Goal: Task Accomplishment & Management: Manage account settings

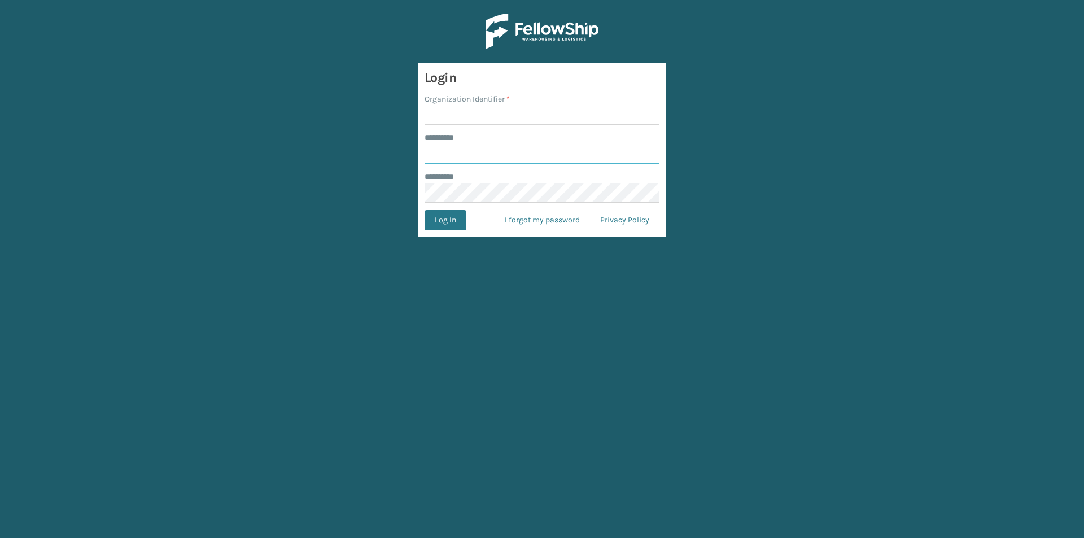
type input "******"
drag, startPoint x: 485, startPoint y: 129, endPoint x: 480, endPoint y: 118, distance: 12.2
click at [484, 125] on form "Login Organization Identifier * ******** * ****** ******** * Log In I forgot my…" at bounding box center [542, 150] width 248 height 174
click at [480, 118] on input "Organization Identifier *" at bounding box center [541, 115] width 235 height 20
type input "[PERSON_NAME]"
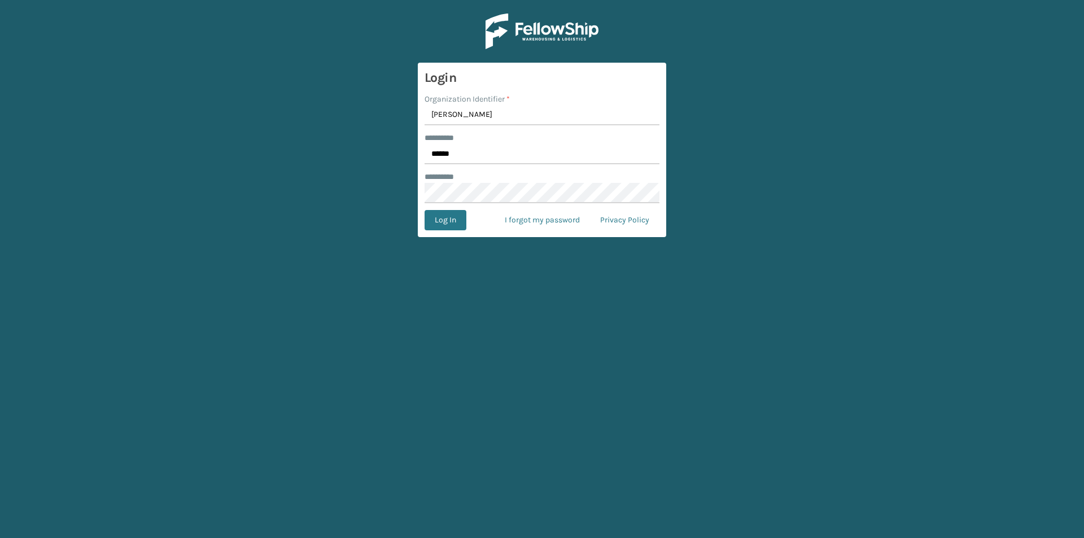
click at [440, 231] on form "Login Organization Identifier * [PERSON_NAME] ******** * ****** ******** * Log …" at bounding box center [542, 150] width 248 height 174
click at [440, 227] on button "Log In" at bounding box center [445, 220] width 42 height 20
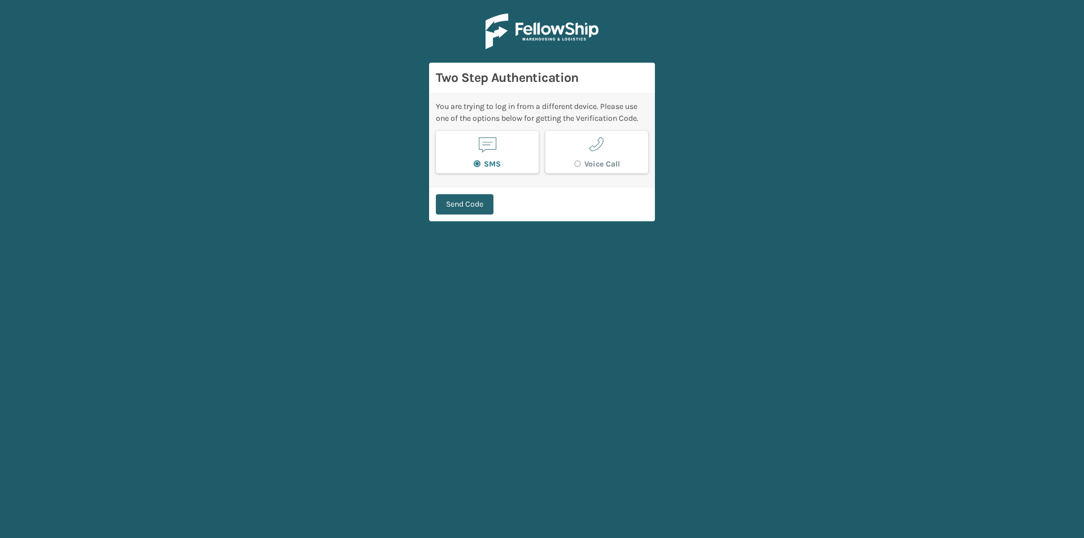
click at [475, 205] on button "Send Code" at bounding box center [465, 204] width 58 height 20
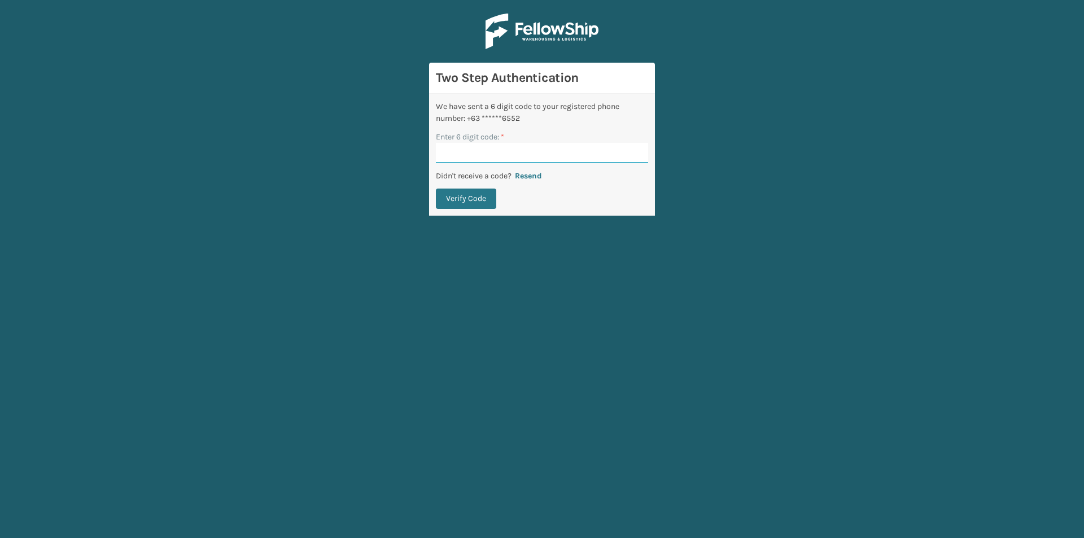
click at [505, 148] on input "Enter 6 digit code: *" at bounding box center [542, 153] width 212 height 20
click at [504, 149] on input "Enter 6 digit code: *" at bounding box center [542, 153] width 212 height 20
type input "305726"
click at [487, 201] on button "Verify Code" at bounding box center [466, 199] width 60 height 20
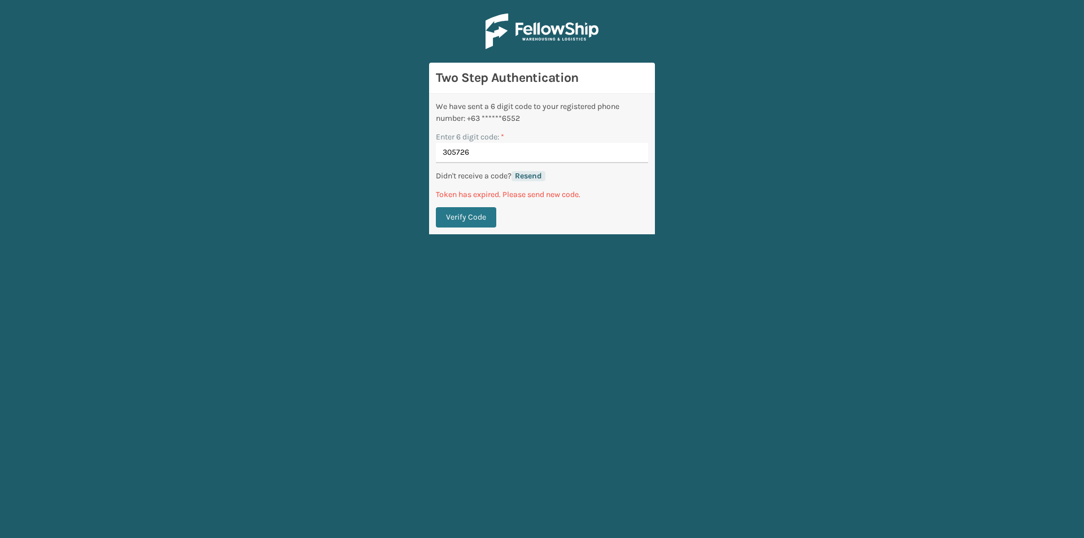
click at [536, 174] on button "Resend" at bounding box center [528, 176] width 34 height 10
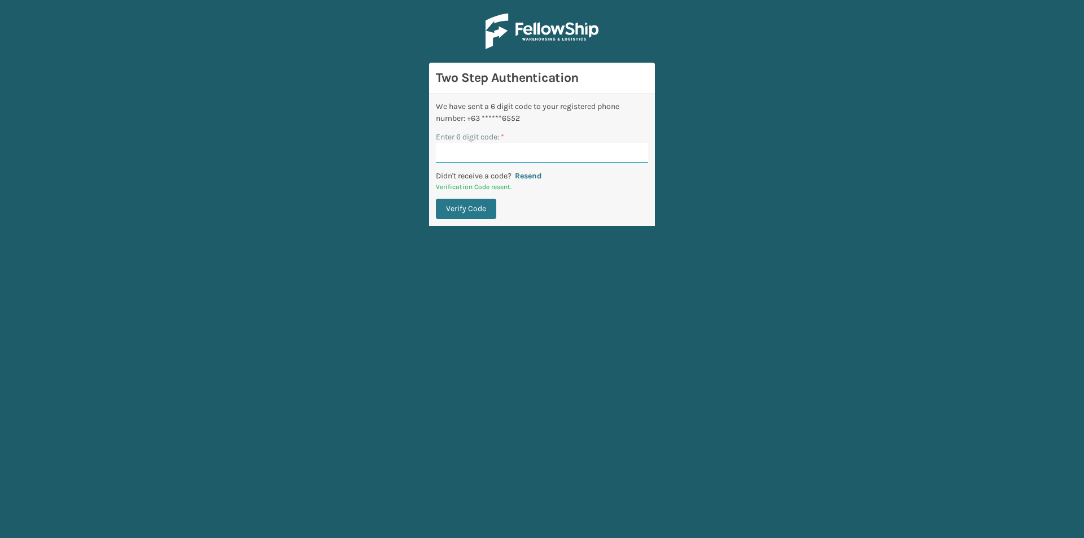
click at [506, 150] on input "Enter 6 digit code: *" at bounding box center [542, 153] width 212 height 20
type input "684357"
click at [461, 204] on button "Verify Code" at bounding box center [466, 209] width 60 height 20
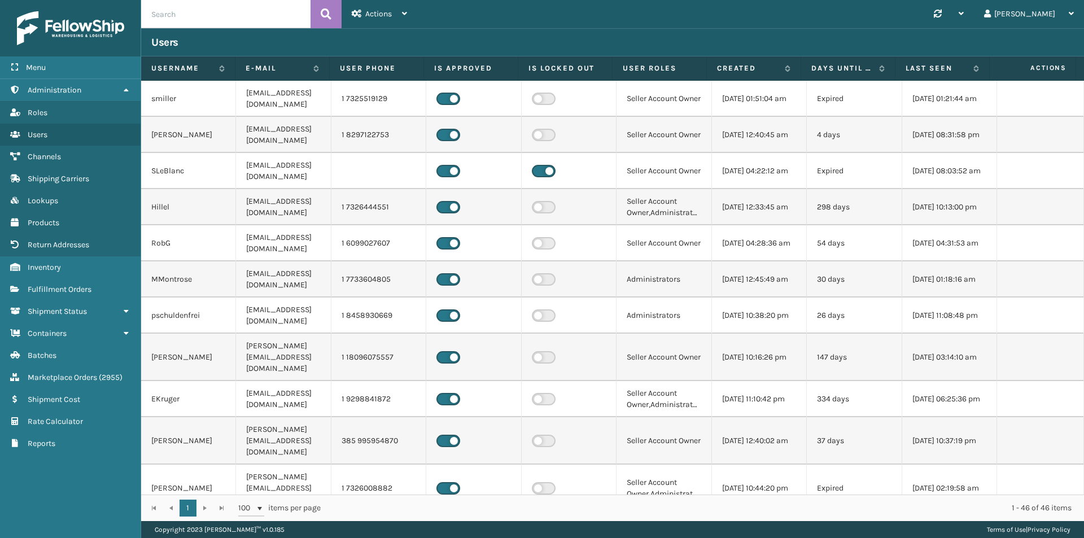
click at [74, 297] on link "Fulfillment Orders" at bounding box center [70, 289] width 141 height 22
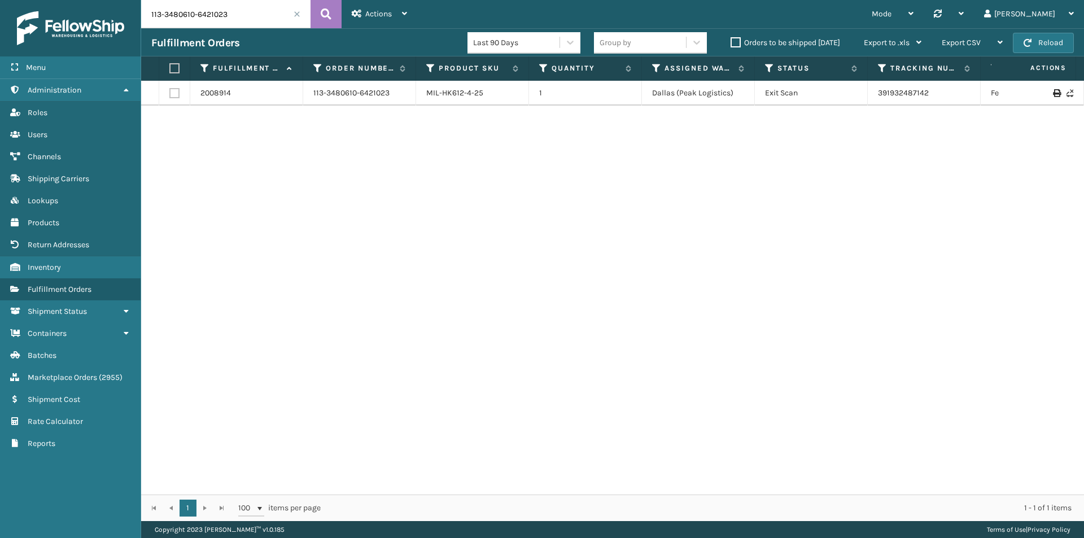
click at [247, 20] on input "113-3480610-6421023" at bounding box center [225, 14] width 169 height 28
click at [247, 19] on input "113-3480610-6421023" at bounding box center [225, 14] width 169 height 28
paste input "4-0159524-3277836"
click at [322, 20] on icon at bounding box center [326, 14] width 11 height 17
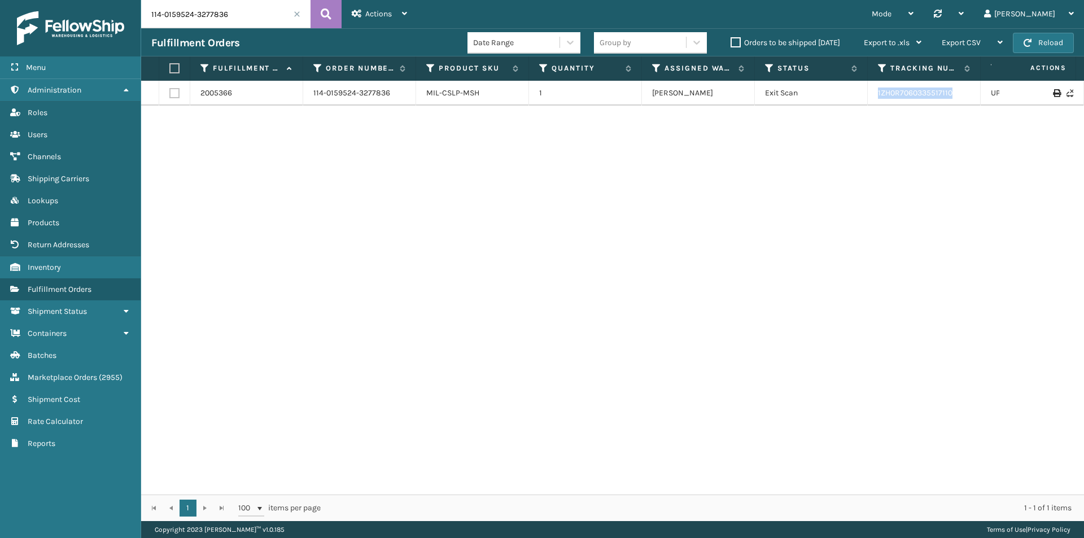
drag, startPoint x: 969, startPoint y: 102, endPoint x: 878, endPoint y: 100, distance: 90.9
click at [878, 100] on td "1ZH0R7060335517110" at bounding box center [923, 93] width 113 height 25
copy link "1ZH0R7060335517110"
click at [235, 25] on input "114-0159524-3277836" at bounding box center [225, 14] width 169 height 28
paste input "2-8844947-7621852"
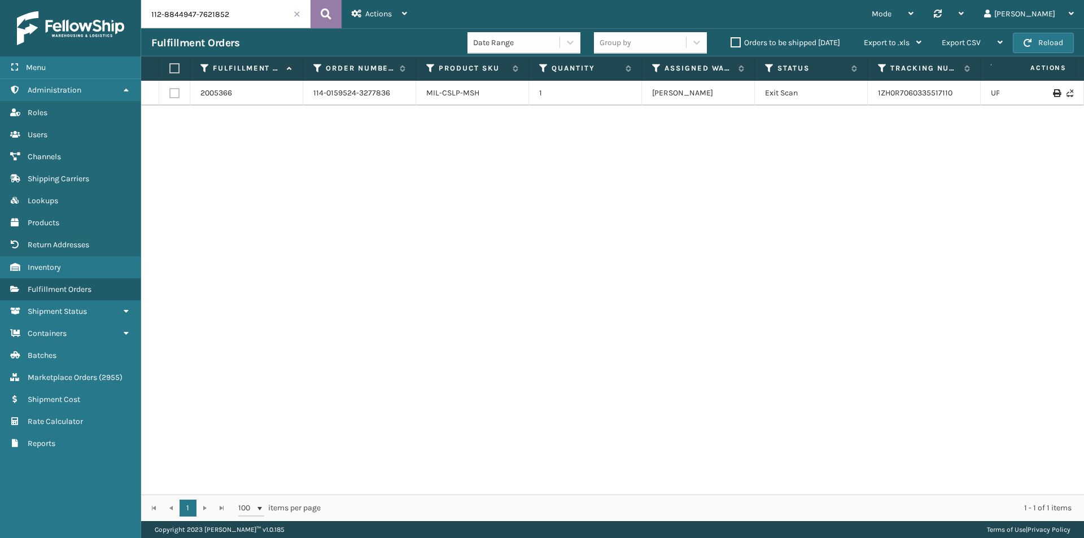
click at [319, 18] on button at bounding box center [325, 14] width 31 height 28
drag, startPoint x: 967, startPoint y: 94, endPoint x: 873, endPoint y: 95, distance: 94.8
click at [873, 95] on td "1ZH0R7060324371986" at bounding box center [923, 99] width 113 height 36
copy link "1ZH0R7060324371986"
click at [237, 15] on input "112-8844947-7621852" at bounding box center [225, 14] width 169 height 28
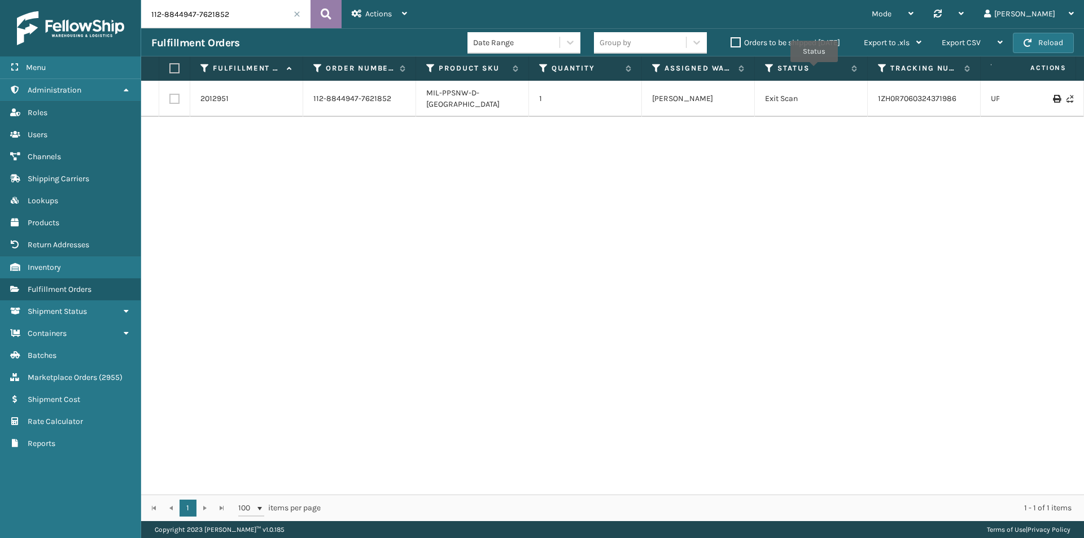
paste input "3-1199524-5499457"
click at [328, 17] on icon at bounding box center [326, 14] width 11 height 17
drag, startPoint x: 961, startPoint y: 96, endPoint x: 807, endPoint y: 98, distance: 154.1
click at [807, 98] on tr "1973525 113-1199524-5499457 MIL-CFB-NW 1 [PERSON_NAME] Exit Scan 882972014870 F…" at bounding box center [772, 93] width 1263 height 25
copy tr "882972014870"
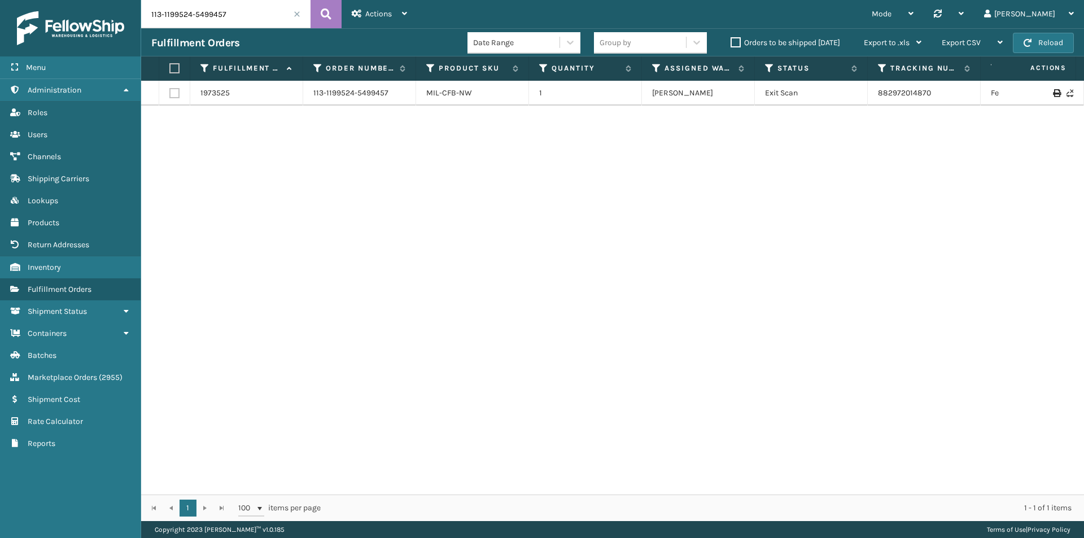
click at [242, 23] on input "113-1199524-5499457" at bounding box center [225, 14] width 169 height 28
paste input "2-7982024-9463424"
click at [327, 16] on icon at bounding box center [326, 14] width 11 height 17
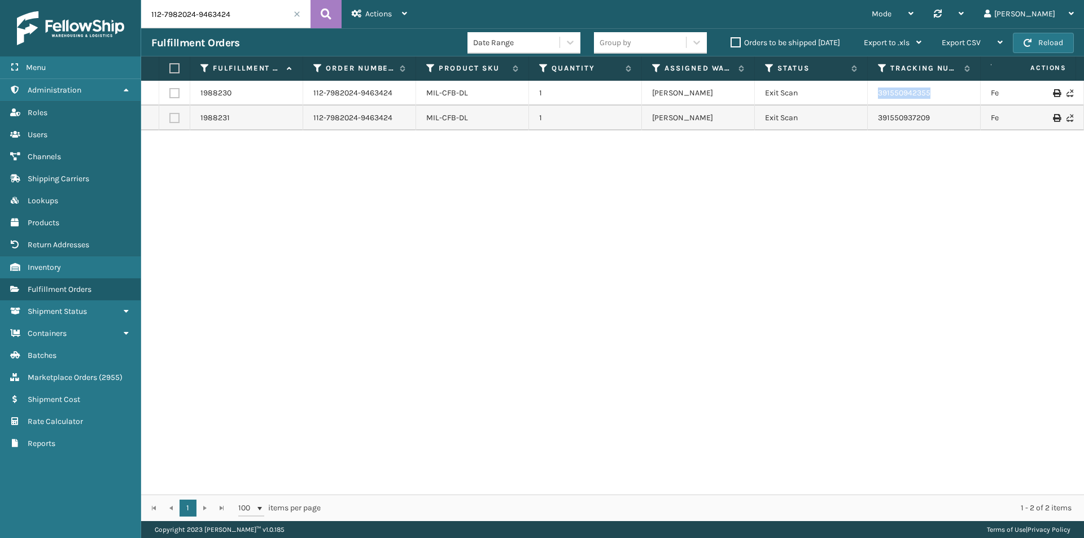
drag, startPoint x: 953, startPoint y: 84, endPoint x: 868, endPoint y: 90, distance: 84.8
click at [868, 90] on td "391550942355" at bounding box center [923, 93] width 113 height 25
copy link "391550942355"
drag, startPoint x: 944, startPoint y: 119, endPoint x: 836, endPoint y: 134, distance: 108.8
click at [836, 134] on div "1988230 112-7982024-9463424 MIL-CFB-DL 1 [PERSON_NAME] Exit Scan 391550942355 F…" at bounding box center [612, 288] width 943 height 414
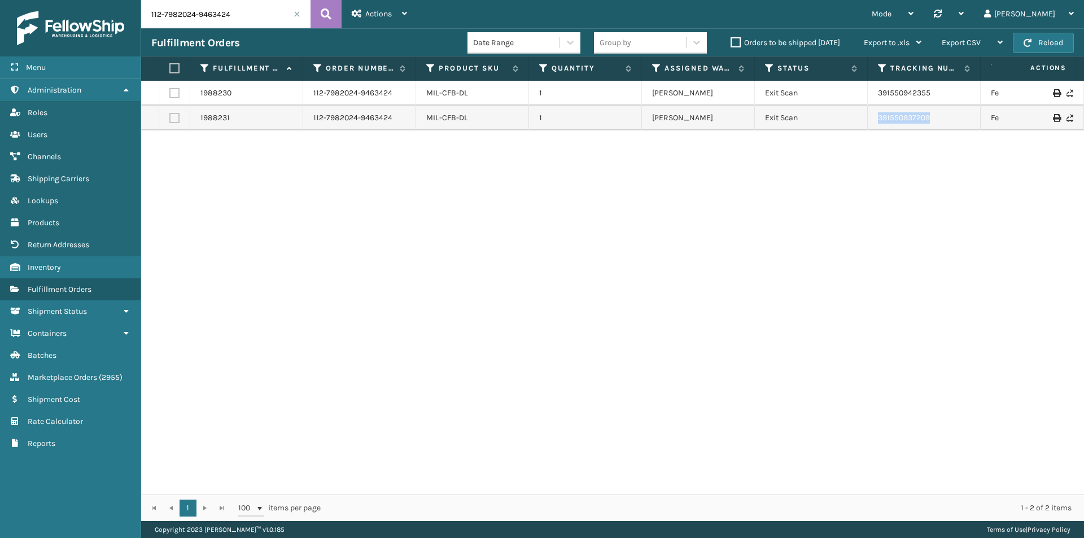
drag, startPoint x: 869, startPoint y: 117, endPoint x: 950, endPoint y: 117, distance: 81.3
click at [950, 117] on tr "1988231 112-7982024-9463424 MIL-CFB-DL 1 [PERSON_NAME] Exit Scan 391550937209 F…" at bounding box center [772, 118] width 1263 height 25
copy tr "391550937209"
click at [234, 3] on input "112-7982024-9463424" at bounding box center [225, 14] width 169 height 28
click at [325, 14] on icon at bounding box center [326, 14] width 11 height 17
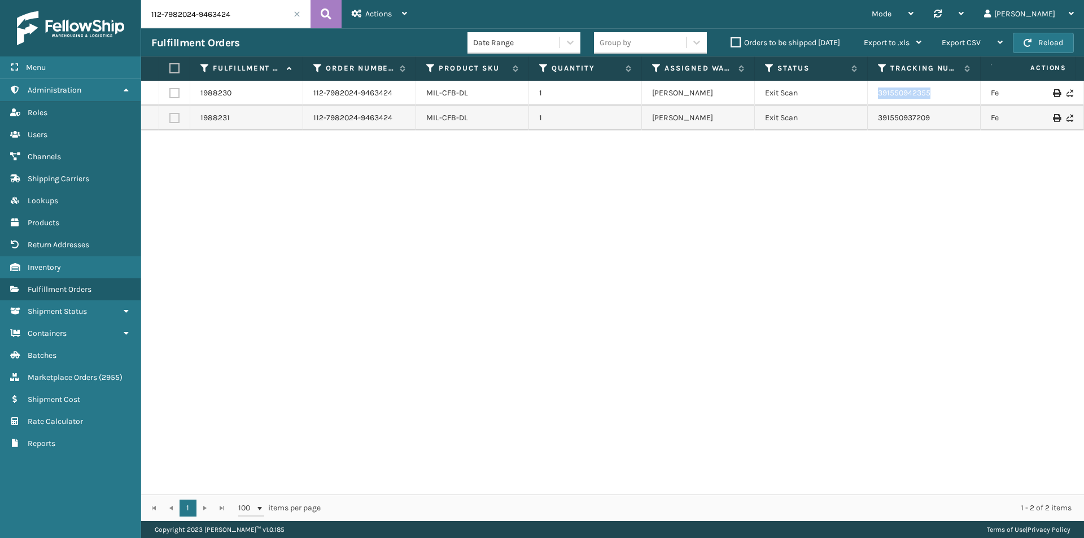
drag, startPoint x: 950, startPoint y: 94, endPoint x: 842, endPoint y: 98, distance: 108.4
click at [842, 98] on tr "1988230 112-7982024-9463424 MIL-CFB-DL 1 [PERSON_NAME] Exit Scan 391550942355 F…" at bounding box center [772, 93] width 1263 height 25
copy tr "391550942355"
click at [214, 24] on input "112-7982024-9463424" at bounding box center [225, 14] width 169 height 28
paste input "4398324-2266649"
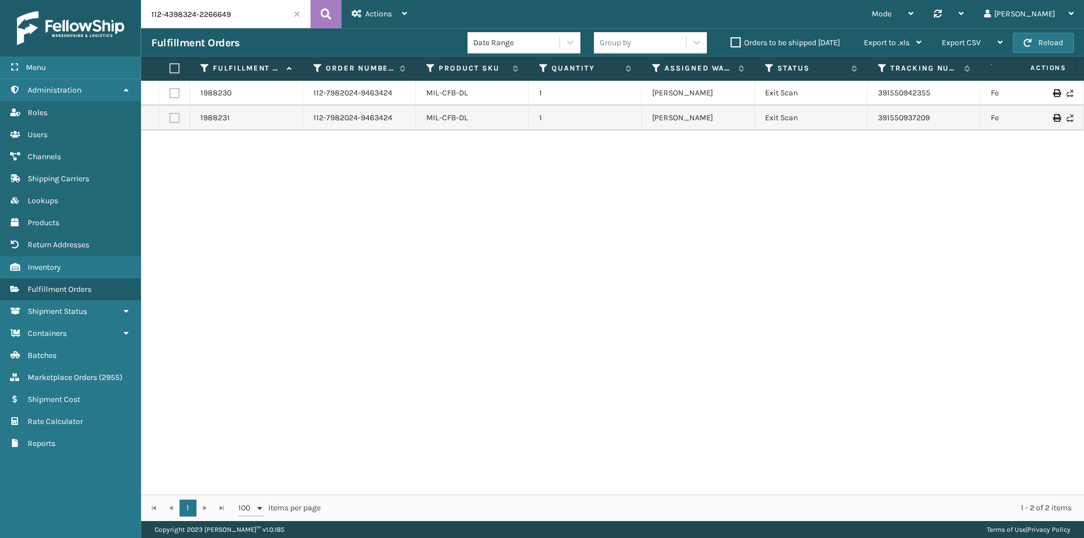
click at [306, 16] on input "112-4398324-2266649" at bounding box center [225, 14] width 169 height 28
click at [317, 14] on button at bounding box center [325, 14] width 31 height 28
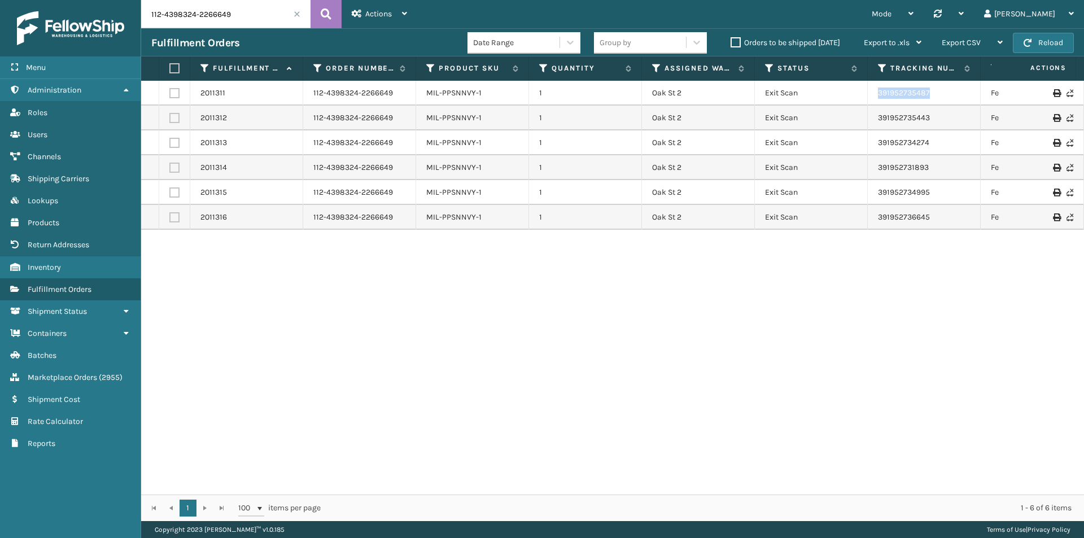
drag, startPoint x: 937, startPoint y: 98, endPoint x: 877, endPoint y: 101, distance: 60.5
click at [877, 101] on td "391952735487" at bounding box center [923, 93] width 113 height 25
copy link "391952735487"
drag, startPoint x: 931, startPoint y: 119, endPoint x: 866, endPoint y: 120, distance: 64.4
click at [866, 120] on tr "2011312 112-4398324-2266649 MIL-PPSNNVY-1 [STREET_ADDRESS] 2 Exit Scan 39195273…" at bounding box center [772, 118] width 1263 height 25
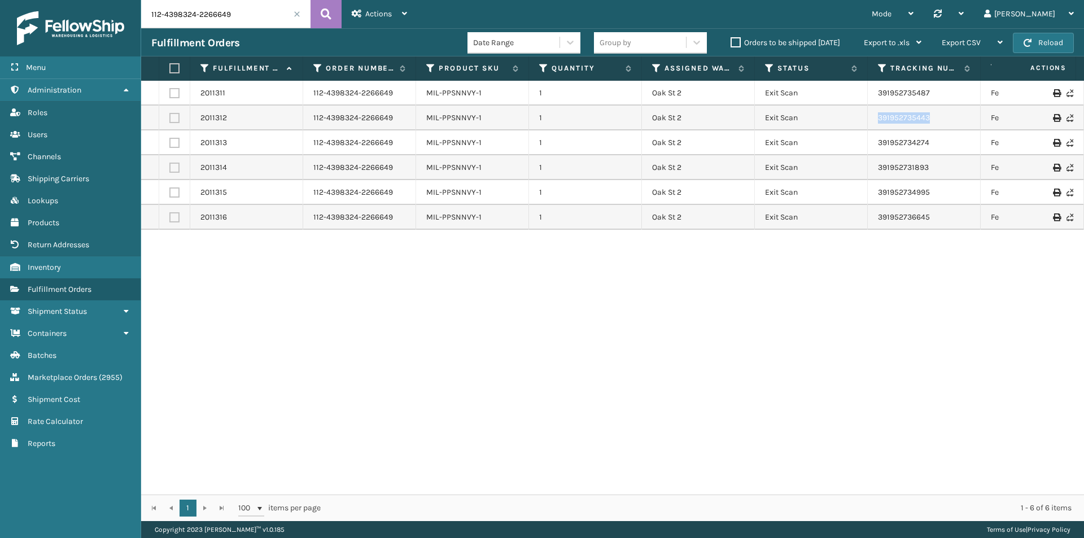
copy tr "391952735443"
drag, startPoint x: 892, startPoint y: 147, endPoint x: 838, endPoint y: 150, distance: 53.7
click at [838, 150] on tr "2011313 112-4398324-2266649 MIL-PPSNNVY-1 [STREET_ADDRESS] 2 Exit Scan 39195273…" at bounding box center [772, 142] width 1263 height 25
copy tr "391952734274"
click at [214, 12] on input "112-4398324-2266649" at bounding box center [225, 14] width 169 height 28
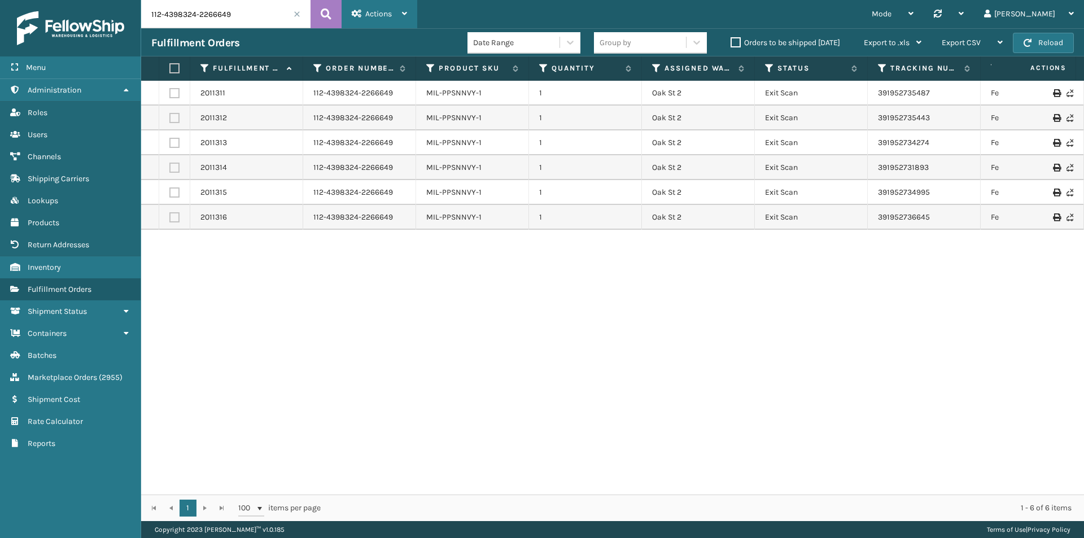
paste input "4-8068611-6076228"
click at [333, 23] on button at bounding box center [325, 14] width 31 height 28
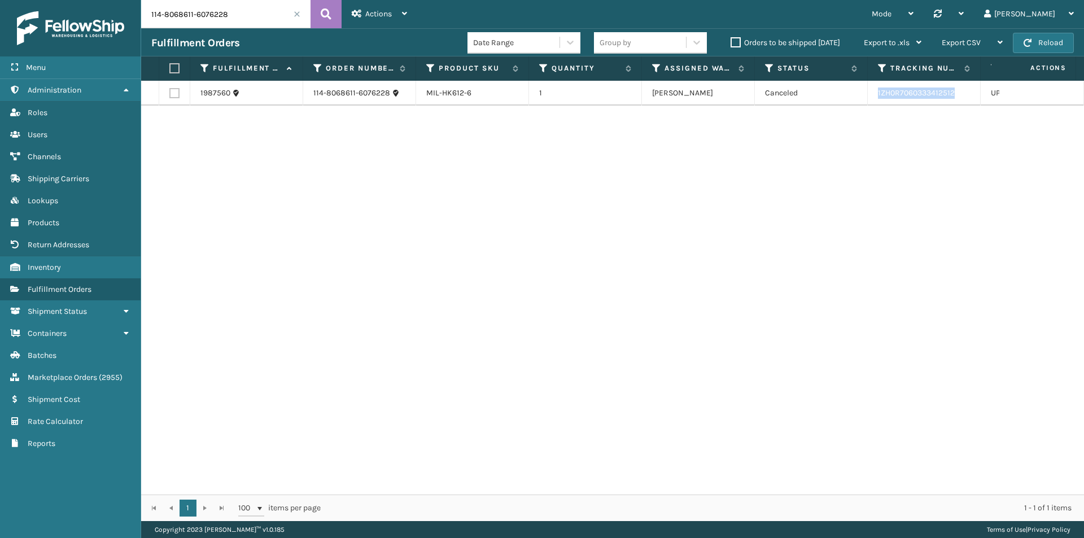
drag, startPoint x: 975, startPoint y: 96, endPoint x: 873, endPoint y: 99, distance: 101.6
click at [873, 99] on td "1ZH0R7060333412512" at bounding box center [923, 93] width 113 height 25
copy link "1ZH0R7060333412512"
click at [253, 12] on input "114-8068611-6076228" at bounding box center [225, 14] width 169 height 28
paste input "1-0927642-4444220"
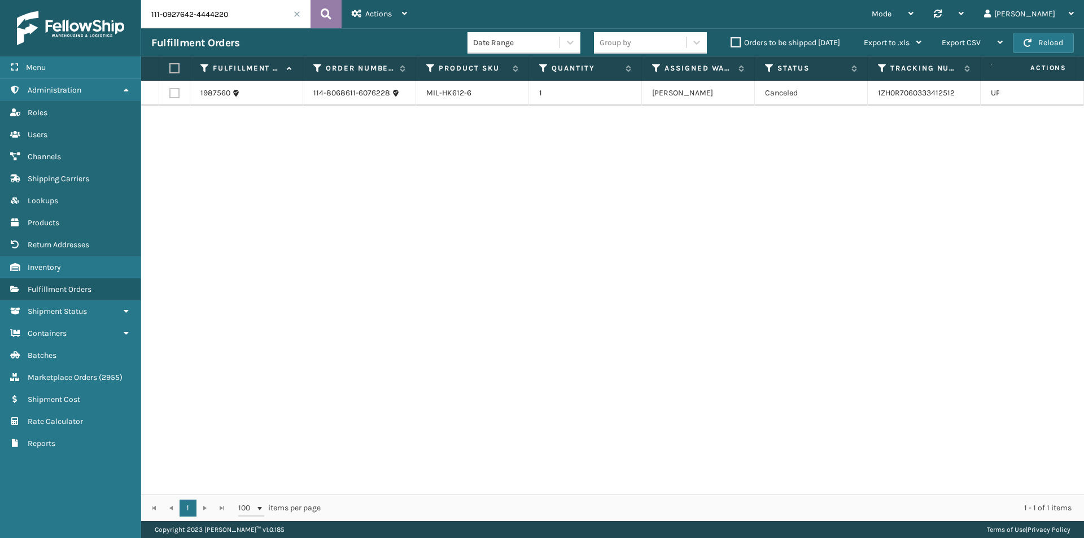
click at [328, 14] on icon at bounding box center [326, 14] width 11 height 17
drag, startPoint x: 956, startPoint y: 100, endPoint x: 851, endPoint y: 99, distance: 105.0
click at [851, 99] on tr "1992706 111-0927642-4444220 MIL-HK612-6-F 1 TFM Exit Scan 391643967566 FedEx Ho…" at bounding box center [772, 93] width 1263 height 25
click at [236, 19] on input "111-0927642-4444220" at bounding box center [225, 14] width 169 height 28
paste input "4-8068611-6076228"
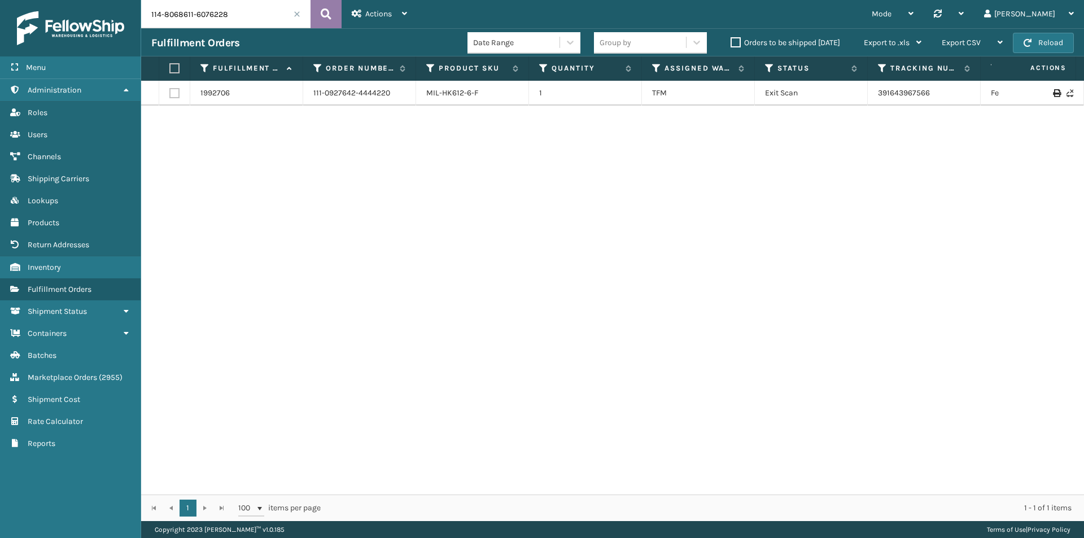
click at [321, 15] on icon at bounding box center [326, 14] width 11 height 17
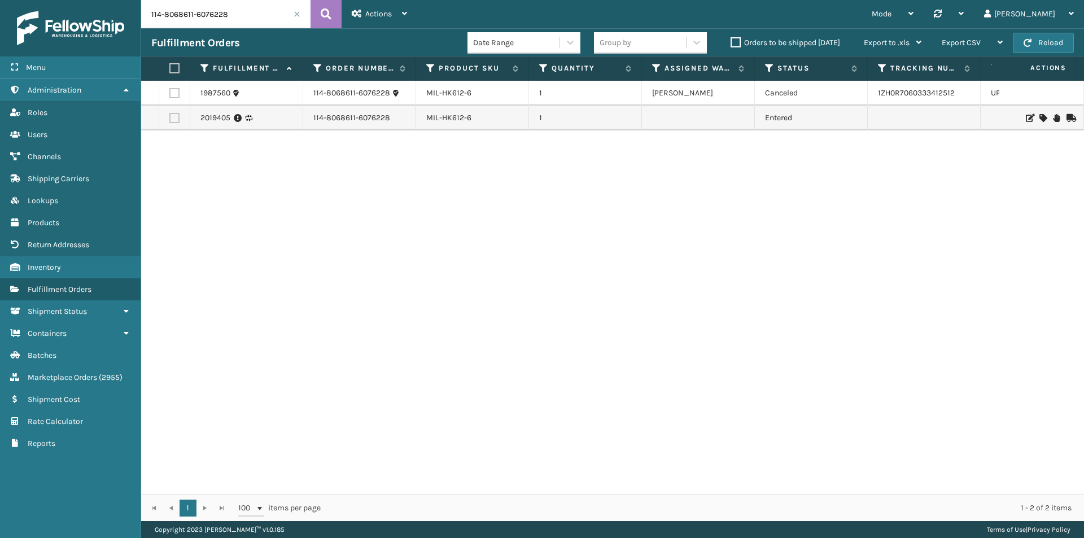
click at [216, 22] on input "114-8068611-6076228" at bounding box center [225, 14] width 169 height 28
paste input "1-6765975-3633847"
click at [341, 15] on div "Actions Settings Remove All Filters Track Fulfillment Order Export Labels Bulk …" at bounding box center [379, 14] width 76 height 28
click at [325, 11] on icon at bounding box center [326, 14] width 11 height 17
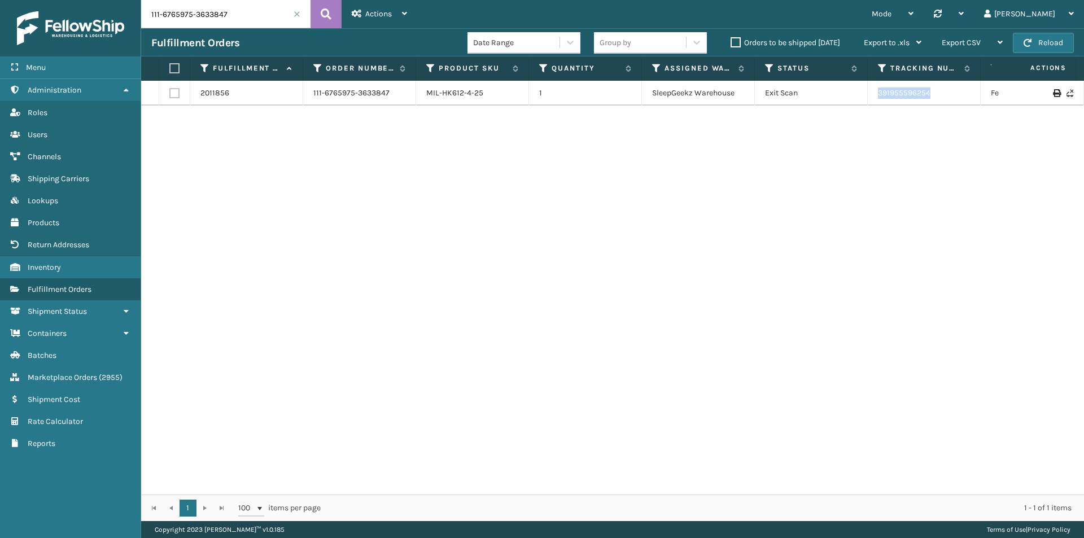
drag, startPoint x: 957, startPoint y: 100, endPoint x: 879, endPoint y: 99, distance: 78.5
click at [879, 99] on td "391955596254" at bounding box center [923, 93] width 113 height 25
click at [254, 5] on input "111-6765975-3633847" at bounding box center [225, 14] width 169 height 28
click at [322, 15] on icon at bounding box center [326, 14] width 11 height 17
drag, startPoint x: 912, startPoint y: 93, endPoint x: 869, endPoint y: 95, distance: 42.9
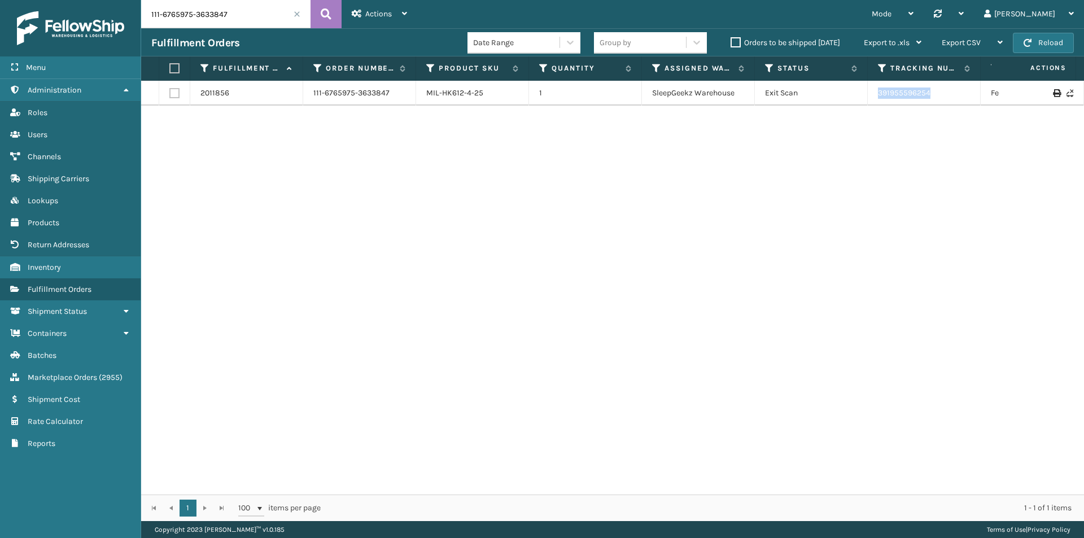
click at [869, 95] on td "391955596254" at bounding box center [923, 93] width 113 height 25
click at [260, 13] on input "111-6765975-3633847" at bounding box center [225, 14] width 169 height 28
paste input "2-8044065-7243449"
click at [330, 5] on button at bounding box center [325, 14] width 31 height 28
drag, startPoint x: 932, startPoint y: 93, endPoint x: 878, endPoint y: 94, distance: 54.7
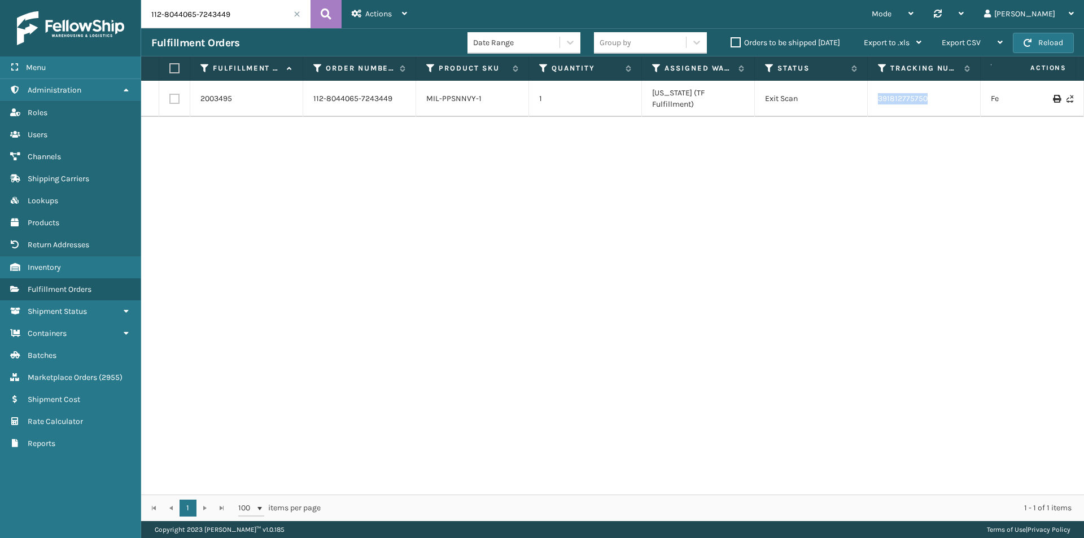
click at [878, 94] on td "391812775750" at bounding box center [923, 99] width 113 height 36
click at [233, 16] on input "112-8044065-7243449" at bounding box center [225, 14] width 169 height 28
paste input "1-9479053-3312232"
click at [331, 18] on button at bounding box center [325, 14] width 31 height 28
drag, startPoint x: 969, startPoint y: 91, endPoint x: 857, endPoint y: 91, distance: 111.8
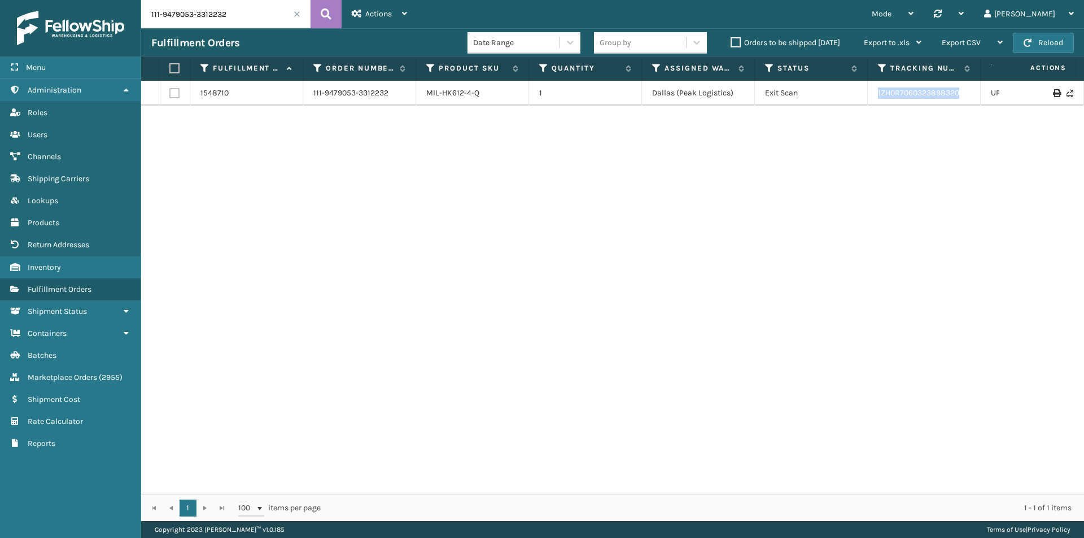
click at [857, 91] on tr "1548710 111-9479053-3312232 MIL-HK612-4-Q 1 [GEOGRAPHIC_DATA] (Peak Logistics) …" at bounding box center [772, 93] width 1263 height 25
click at [217, 17] on input "111-9479053-3312232" at bounding box center [225, 14] width 169 height 28
paste input "2-9858289-3610610"
click at [325, 17] on icon at bounding box center [326, 14] width 11 height 17
drag, startPoint x: 946, startPoint y: 89, endPoint x: 874, endPoint y: 98, distance: 72.9
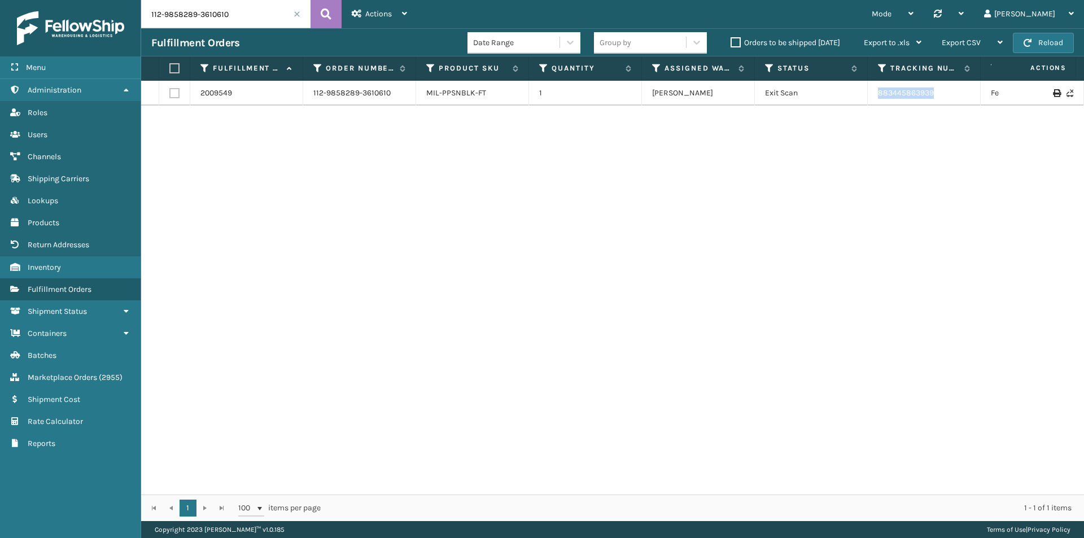
click at [874, 98] on td "883445863939" at bounding box center [923, 93] width 113 height 25
click at [218, 7] on input "112-9858289-3610610" at bounding box center [225, 14] width 169 height 28
paste input "4-7080505-4347421"
click at [321, 14] on icon at bounding box center [326, 14] width 11 height 17
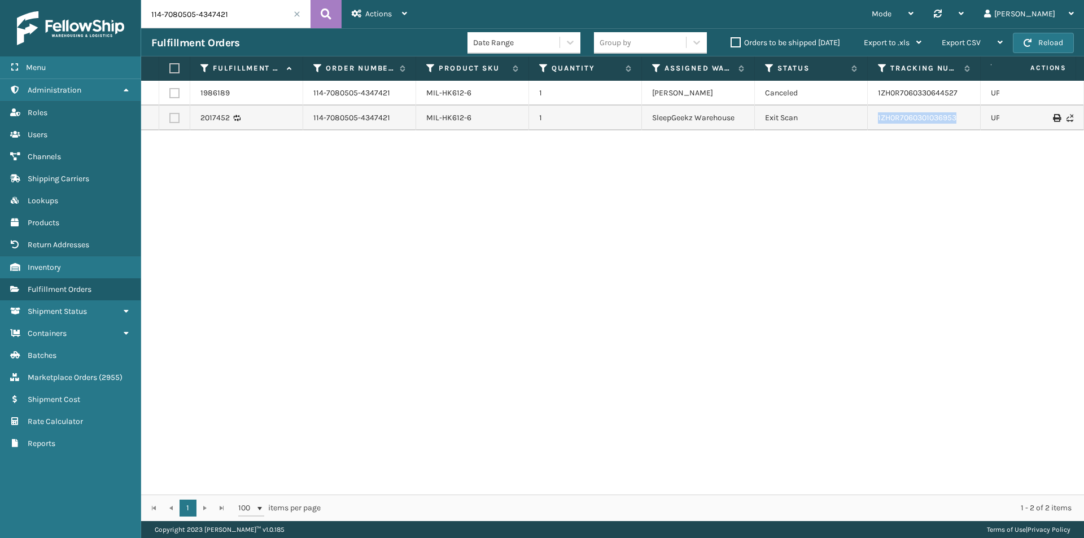
drag, startPoint x: 974, startPoint y: 113, endPoint x: 849, endPoint y: 121, distance: 125.0
click at [849, 121] on tr "2017452 114-7080505-4347421 MIL-HK612-6 1 SleepGeekz Warehouse Exit Scan 1ZH0R7…" at bounding box center [772, 118] width 1263 height 25
click at [233, 19] on input "114-7080505-4347421" at bounding box center [225, 14] width 169 height 28
paste input "2-8844947-7621852"
click at [321, 15] on icon at bounding box center [326, 14] width 11 height 17
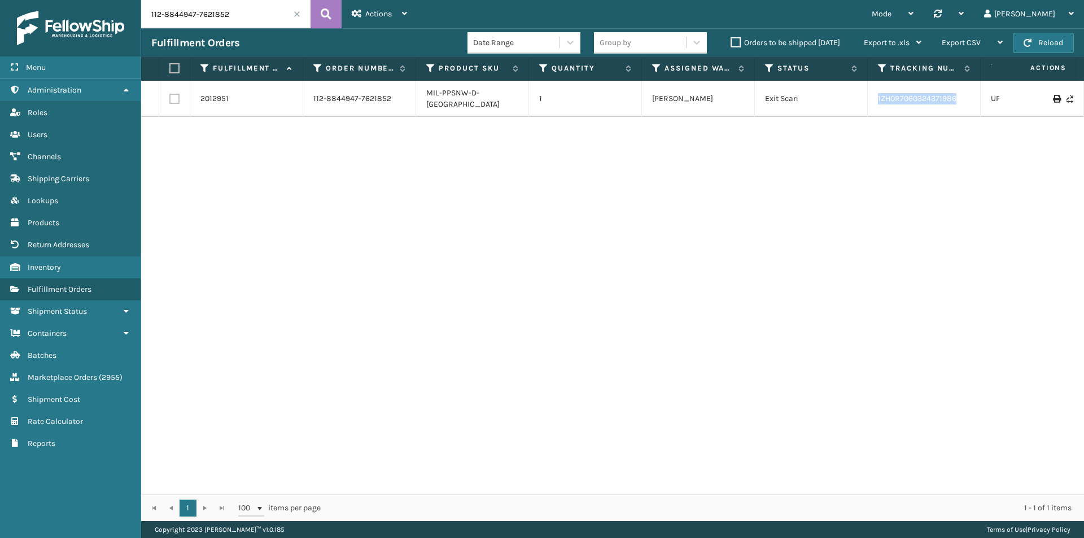
drag, startPoint x: 975, startPoint y: 94, endPoint x: 873, endPoint y: 98, distance: 101.7
click at [873, 98] on td "1ZH0R7060324371986" at bounding box center [923, 99] width 113 height 36
click at [219, 13] on input "112-8844947-7621852" at bounding box center [225, 14] width 169 height 28
paste input "1-3108171-2701813"
click at [328, 12] on icon at bounding box center [326, 14] width 11 height 17
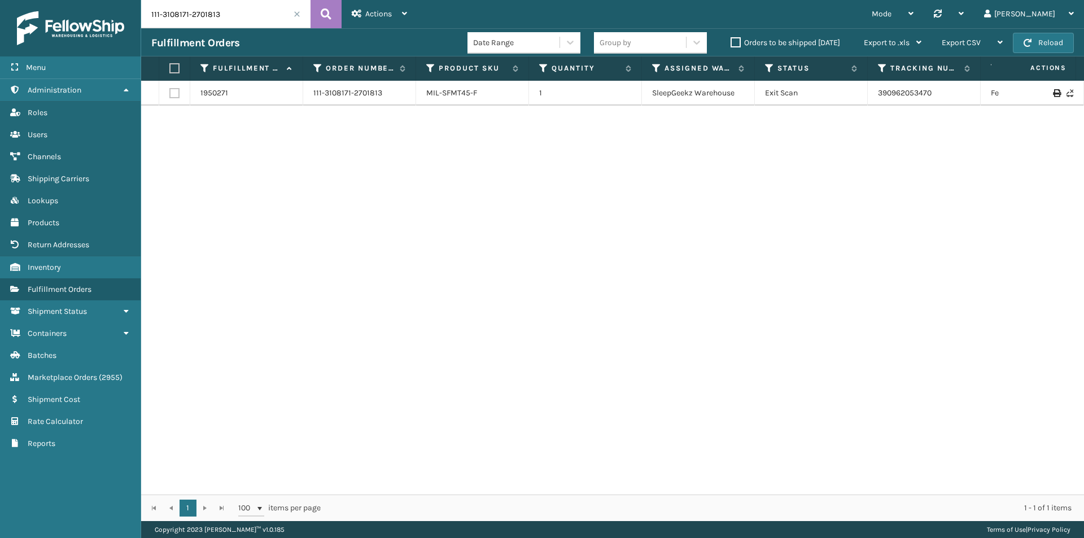
click at [247, 17] on input "111-3108171-2701813" at bounding box center [225, 14] width 169 height 28
drag, startPoint x: 875, startPoint y: 93, endPoint x: 866, endPoint y: 94, distance: 8.5
click at [866, 94] on tr "1950271 111-3108171-2701813 MIL-SFMT45-F 1 SleepGeekz Warehouse Exit Scan 39096…" at bounding box center [772, 93] width 1263 height 25
click at [251, 25] on input "111-3108171-2701813" at bounding box center [225, 14] width 169 height 28
paste input "2-8780097-8725022"
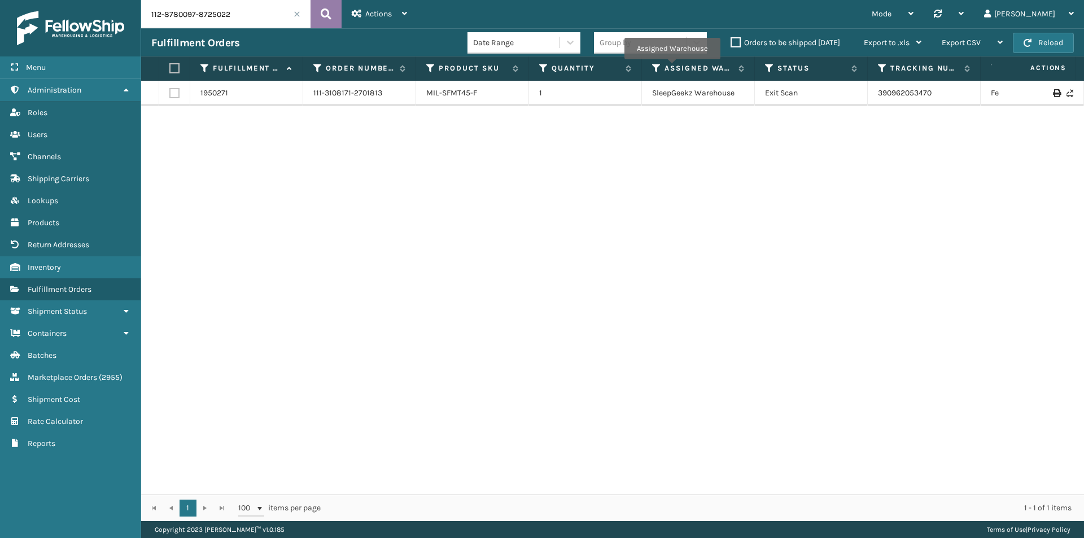
type input "112-8780097-8725022"
click at [327, 14] on icon at bounding box center [326, 14] width 11 height 17
drag, startPoint x: 939, startPoint y: 93, endPoint x: 855, endPoint y: 93, distance: 84.7
click at [855, 93] on tr "1999744 112-8780097-8725022 MIL-PPSNLTGRY-1 1 [PERSON_NAME] Exit Scan 883293746…" at bounding box center [772, 93] width 1263 height 25
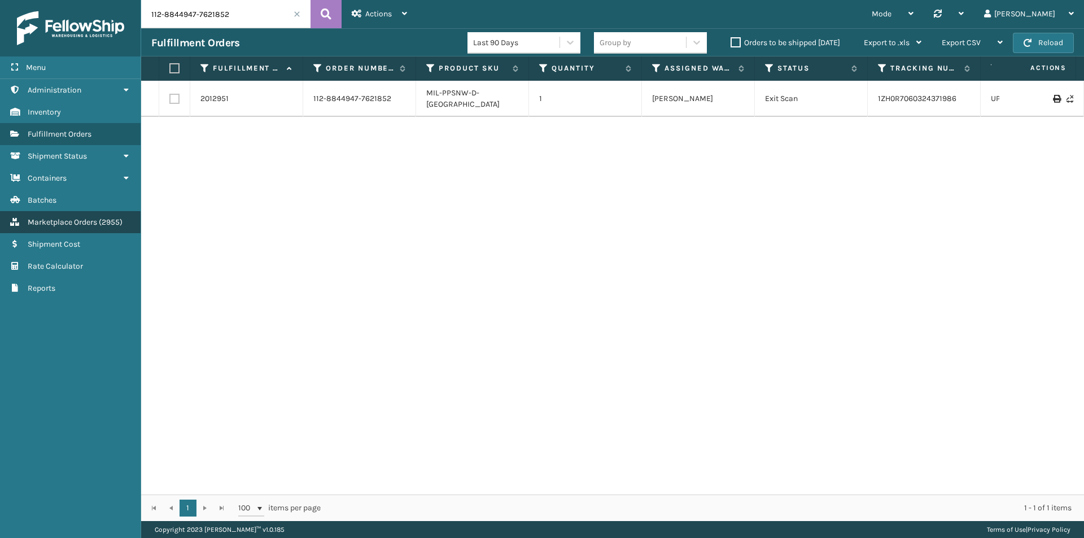
click at [99, 224] on link "Marketplace Orders ( 2955 )" at bounding box center [70, 222] width 141 height 22
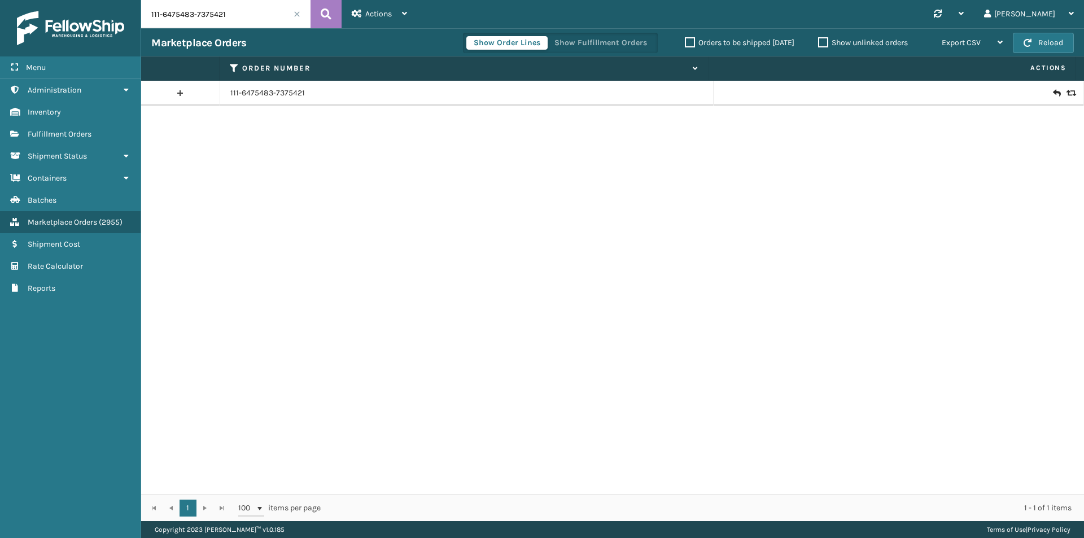
click at [234, 10] on input "111-6475483-7375421" at bounding box center [225, 14] width 169 height 28
paste input "2-0406616-6055452"
type input "112-0406616-6055452"
click at [331, 10] on button at bounding box center [325, 14] width 31 height 28
click at [1053, 94] on icon at bounding box center [1056, 92] width 7 height 11
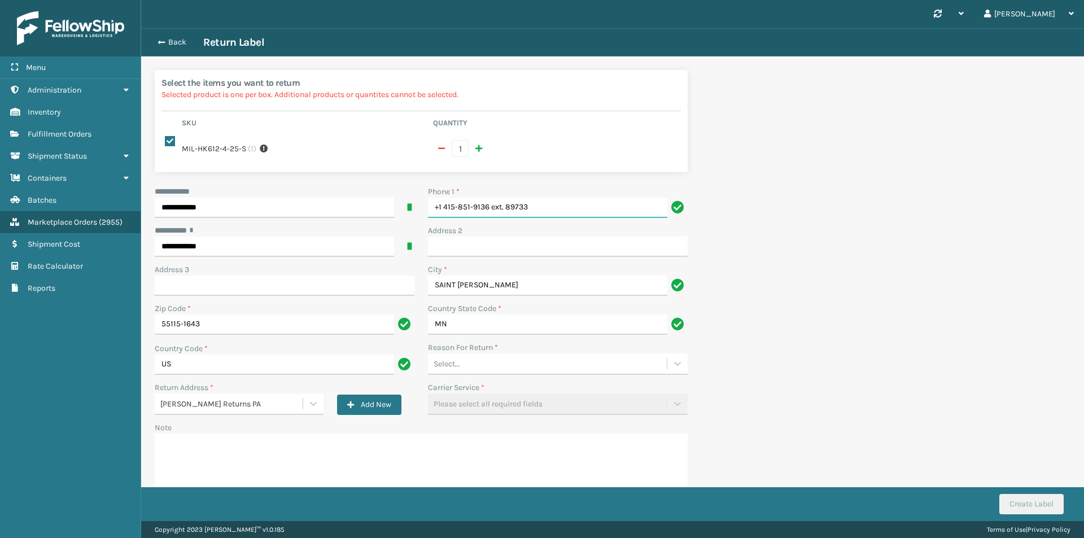
drag, startPoint x: 493, startPoint y: 203, endPoint x: 341, endPoint y: 218, distance: 152.0
click at [343, 220] on div "**********" at bounding box center [421, 349] width 546 height 327
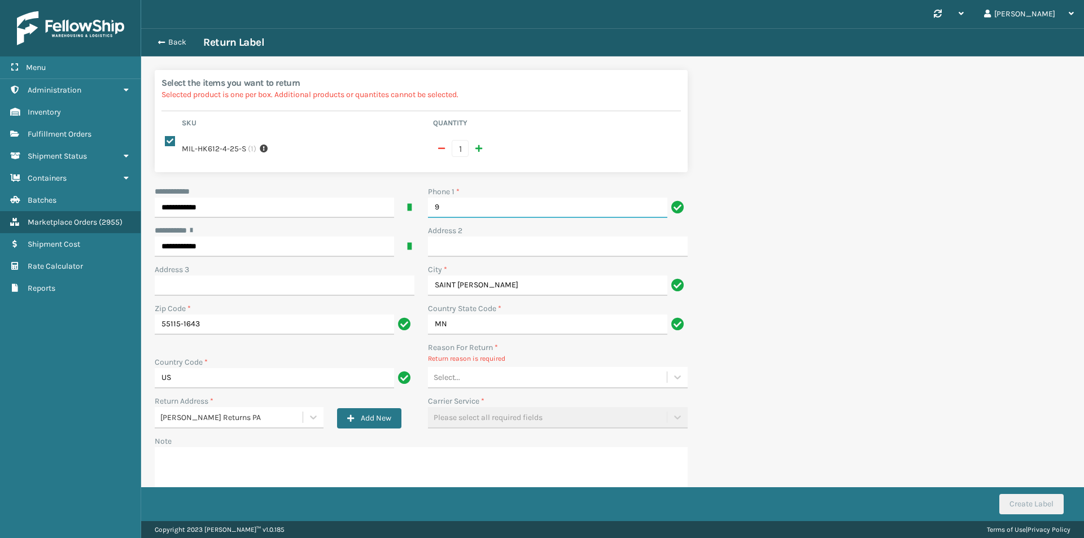
type input "9999999999"
click at [497, 377] on div "Select..." at bounding box center [547, 377] width 239 height 19
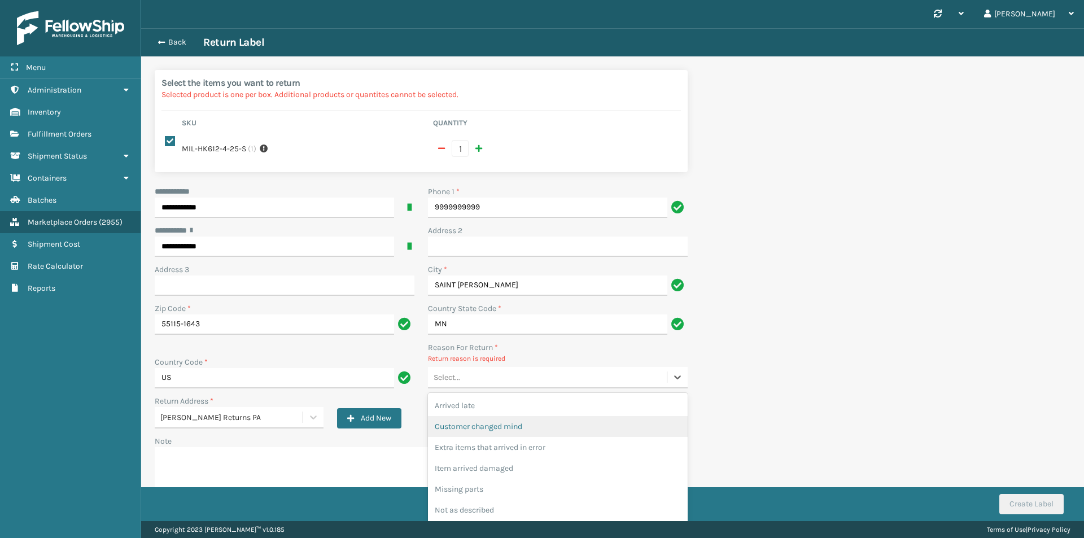
click at [527, 421] on div "Customer changed mind" at bounding box center [558, 426] width 260 height 21
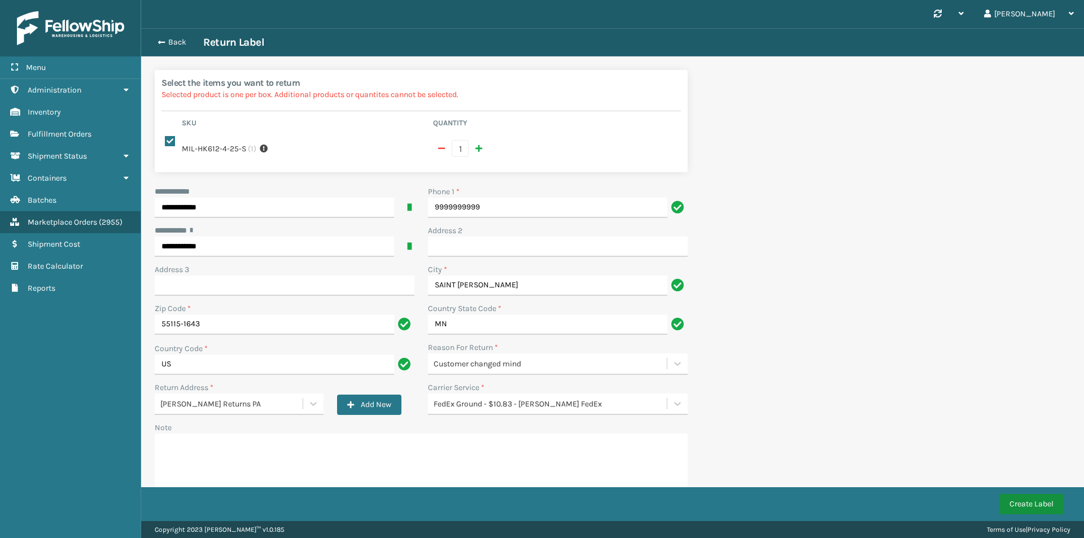
click at [1035, 500] on button "Create Label" at bounding box center [1031, 504] width 64 height 20
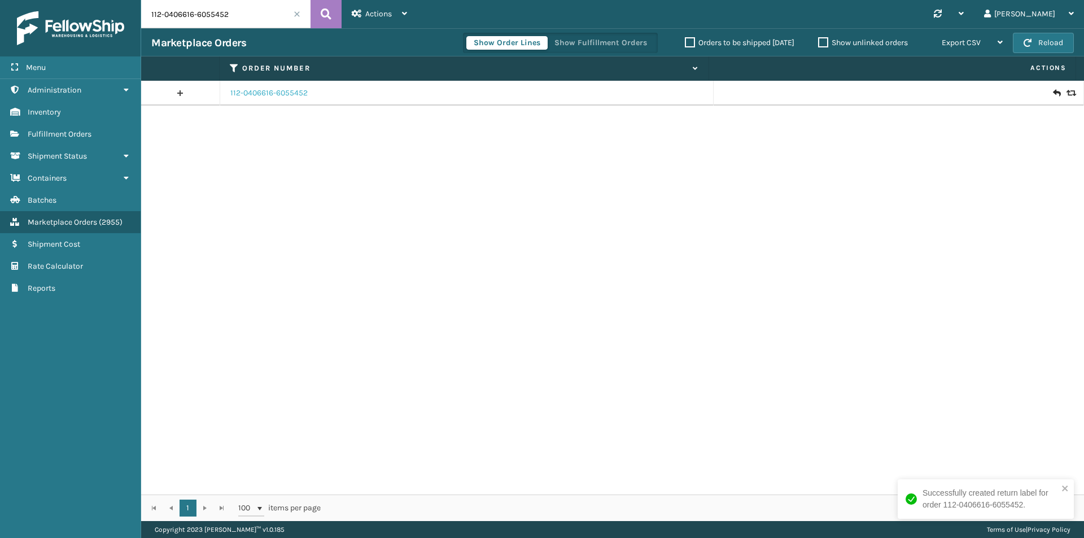
click at [275, 96] on link "112-0406616-6055452" at bounding box center [268, 92] width 77 height 11
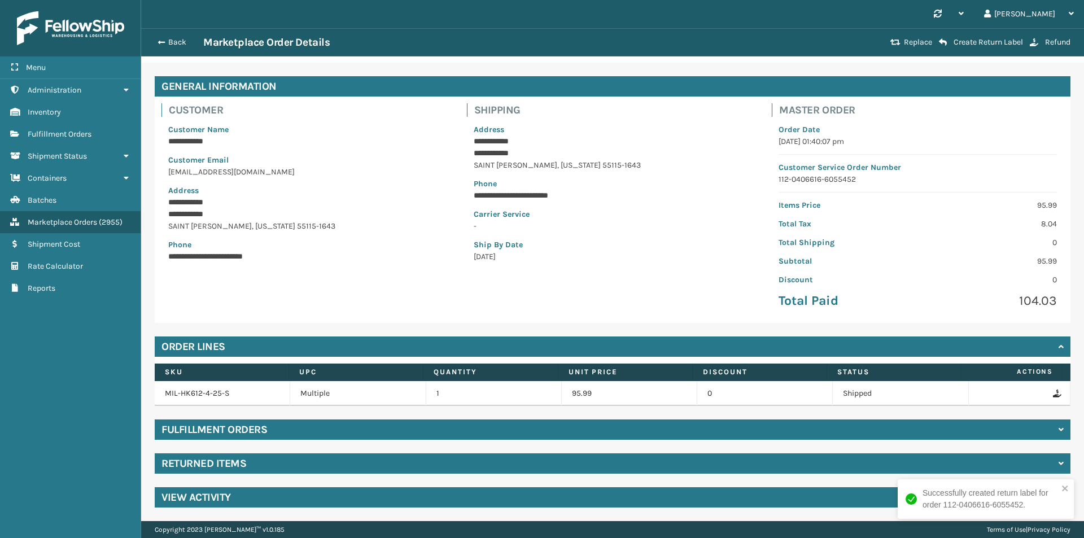
click at [279, 463] on div "Returned Items" at bounding box center [612, 463] width 915 height 20
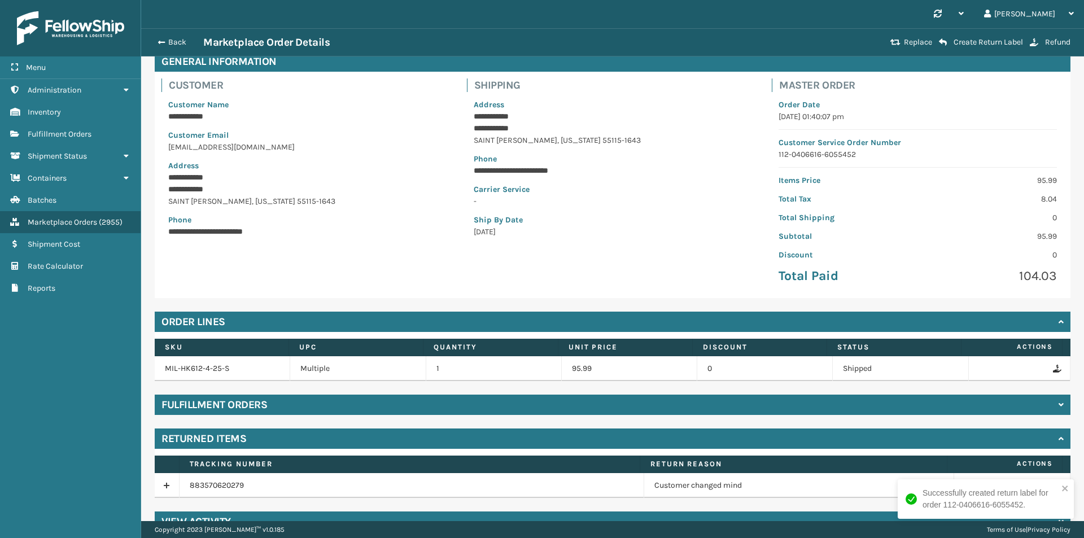
scroll to position [82, 0]
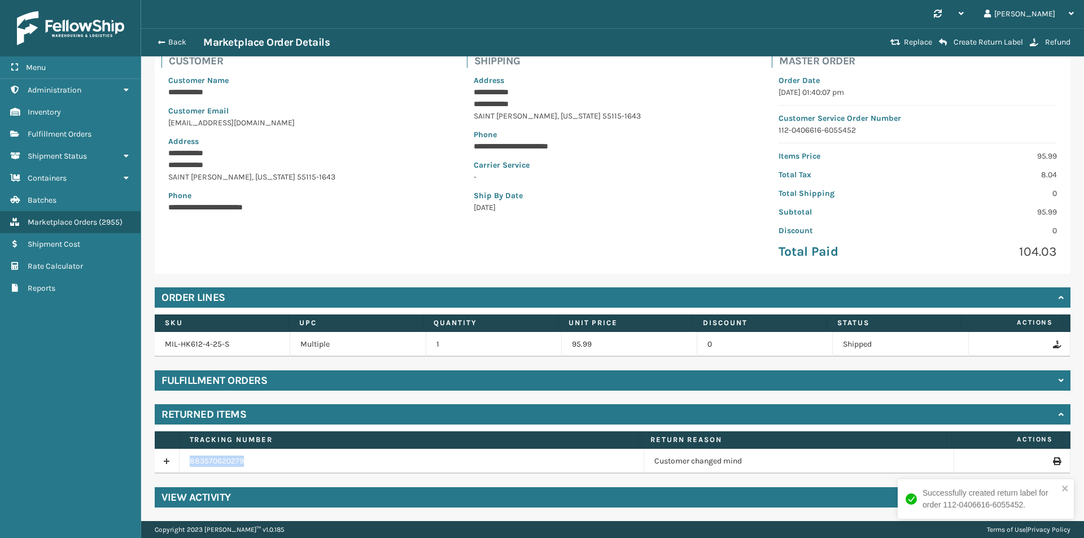
drag, startPoint x: 271, startPoint y: 465, endPoint x: 159, endPoint y: 467, distance: 112.3
click at [159, 467] on tr "883570620279 Customer changed mind" at bounding box center [612, 461] width 915 height 25
copy tr "883570620279"
click at [177, 42] on button "Back" at bounding box center [177, 42] width 52 height 10
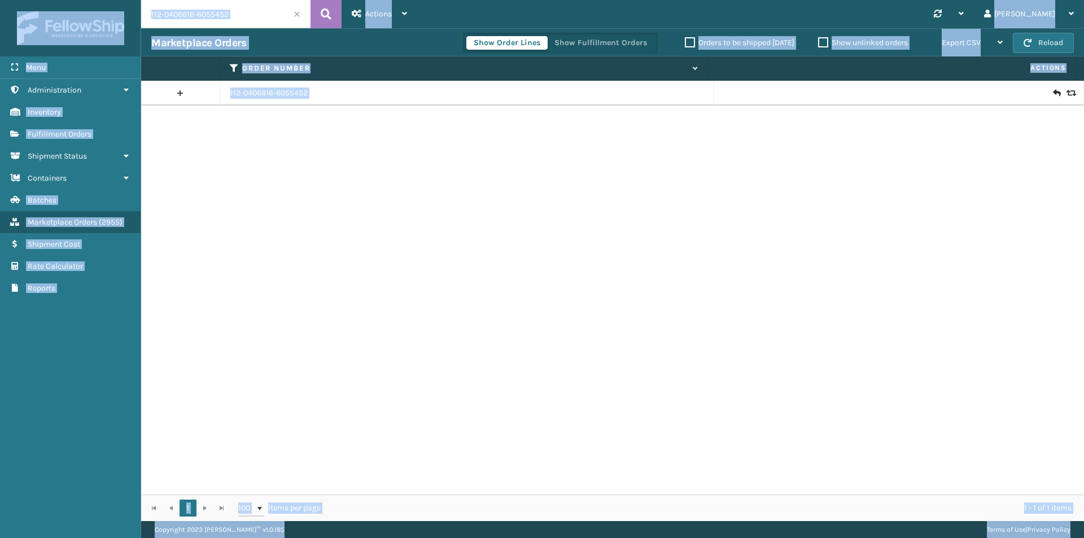
click at [254, 15] on input "112-0406616-6055452" at bounding box center [225, 14] width 169 height 28
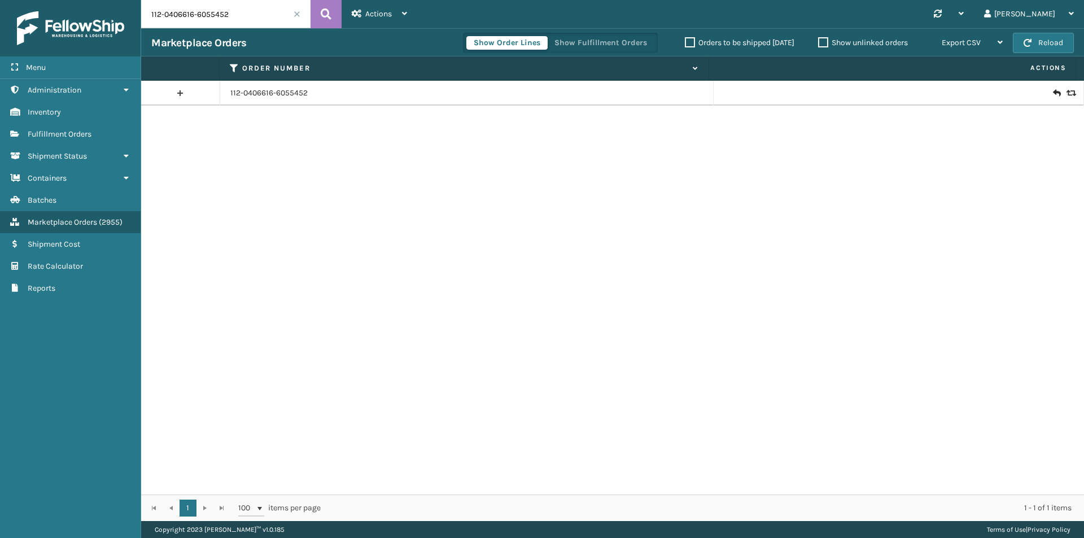
paste input "1-2826456-6321851"
type input "111-2826456-6321851"
click at [272, 91] on link "111-2826456-6321851" at bounding box center [267, 92] width 75 height 11
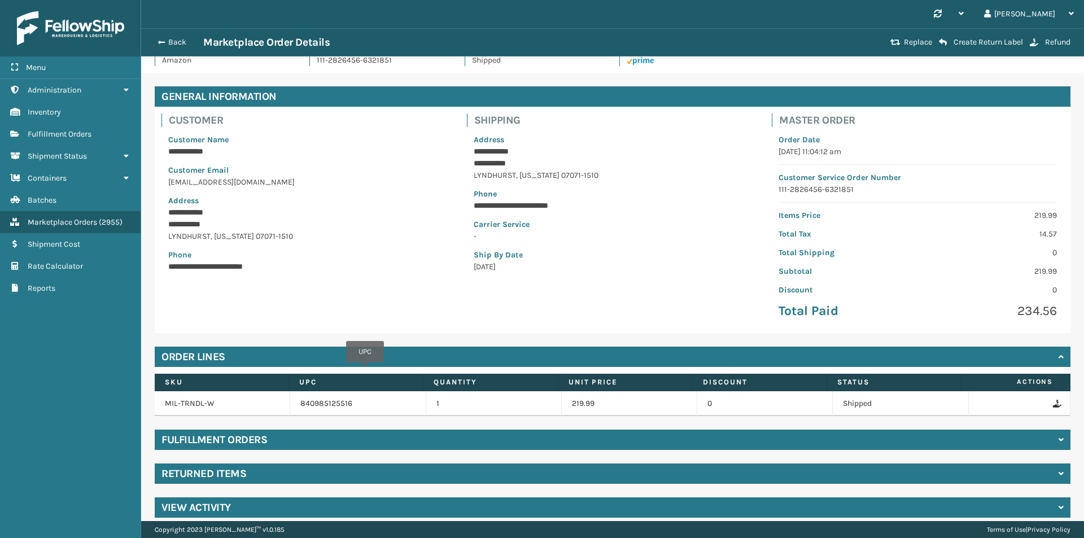
scroll to position [33, 0]
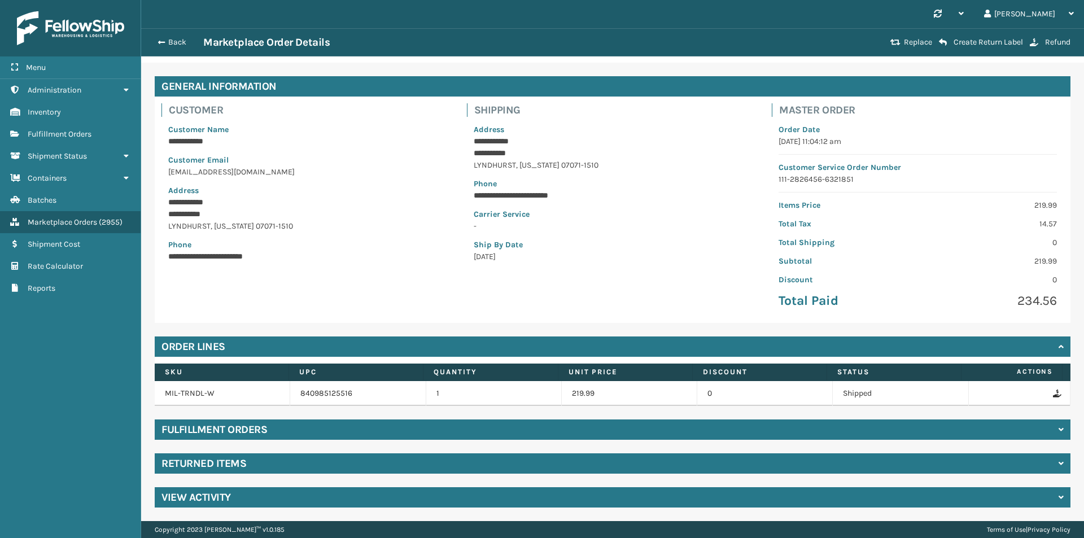
click at [290, 462] on div "Returned Items" at bounding box center [612, 463] width 915 height 20
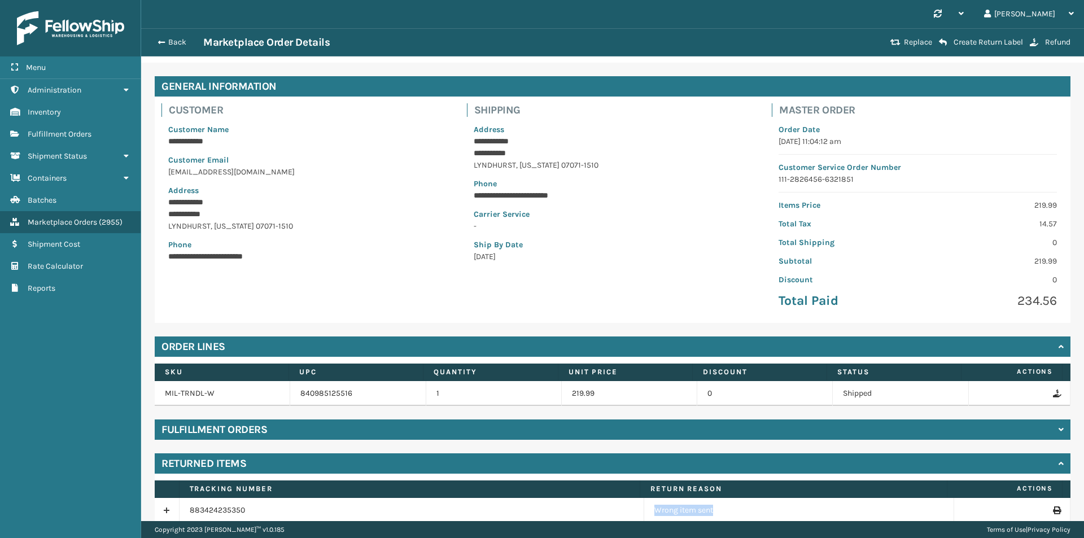
scroll to position [82, 0]
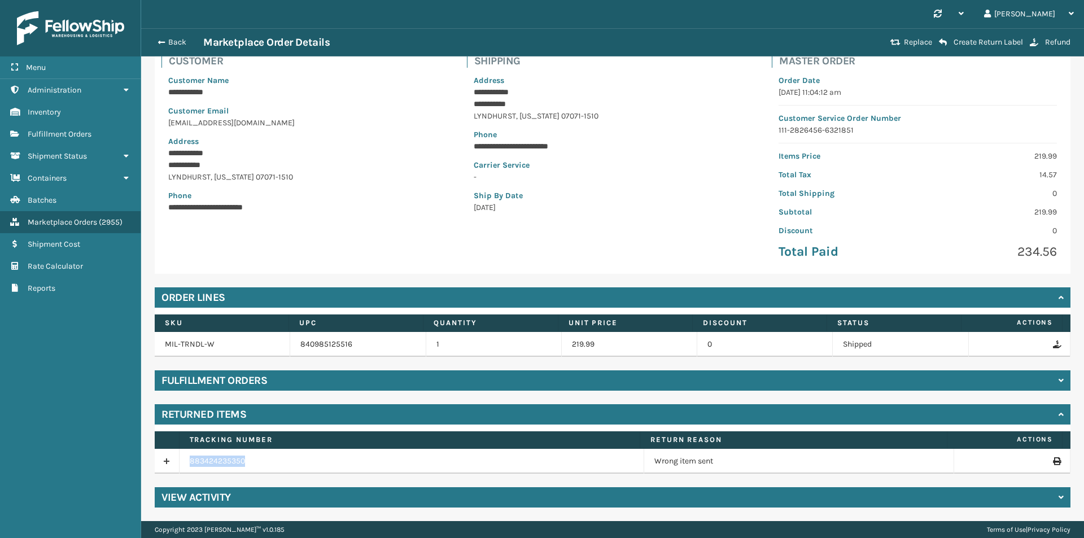
drag, startPoint x: 242, startPoint y: 518, endPoint x: 185, endPoint y: 459, distance: 81.0
click at [185, 459] on td "883424235350" at bounding box center [411, 461] width 465 height 25
copy link "883424235350"
click at [169, 33] on div "Back Marketplace Order Details Replace Create Return Label Refund" at bounding box center [612, 42] width 943 height 28
click at [176, 40] on button "Back" at bounding box center [177, 42] width 52 height 10
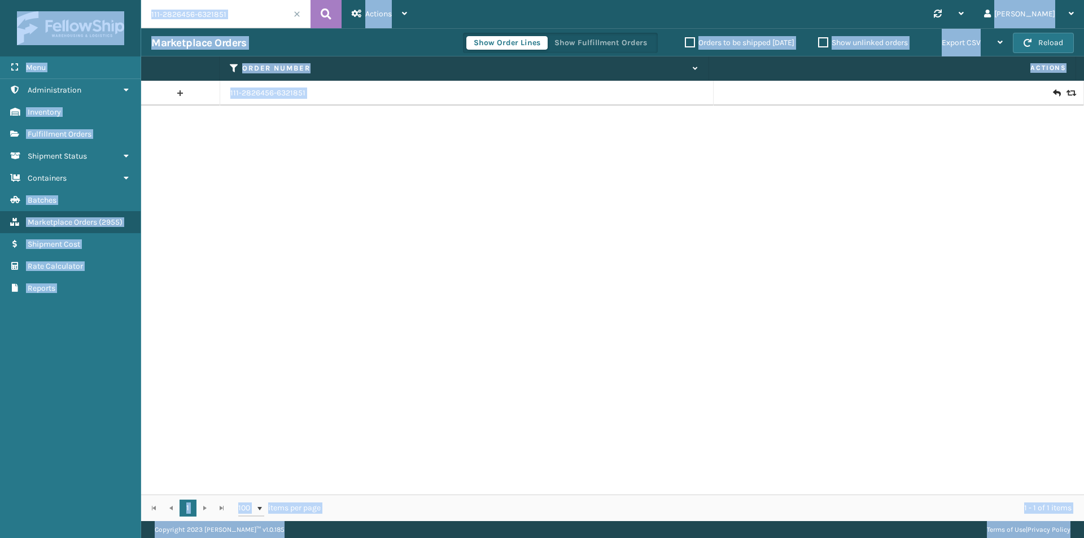
click at [261, 15] on input "111-2826456-6321851" at bounding box center [225, 14] width 169 height 28
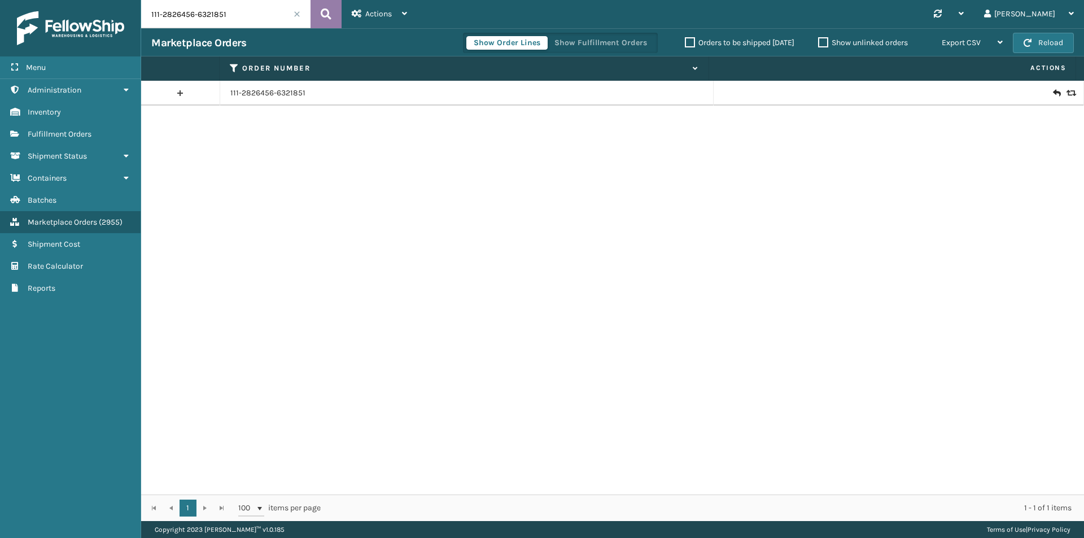
paste input "4-8068611-6076228"
type input "114-8068611-6076228"
click at [338, 11] on button at bounding box center [325, 14] width 31 height 28
drag, startPoint x: 304, startPoint y: 93, endPoint x: 290, endPoint y: 51, distance: 44.6
click at [304, 93] on link "114-8068611-6076228" at bounding box center [268, 92] width 77 height 11
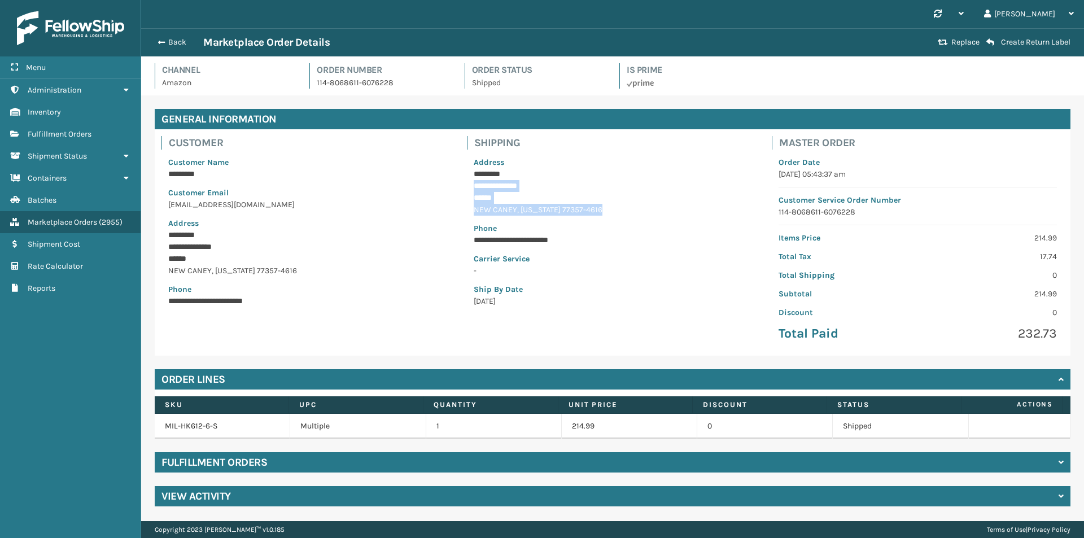
drag, startPoint x: 470, startPoint y: 182, endPoint x: 588, endPoint y: 210, distance: 120.6
click at [588, 210] on div "**********" at bounding box center [613, 232] width 292 height 164
copy div "**********"
click at [162, 48] on div "Back Marketplace Order Details" at bounding box center [542, 43] width 783 height 14
click at [167, 43] on button "Back" at bounding box center [177, 42] width 52 height 10
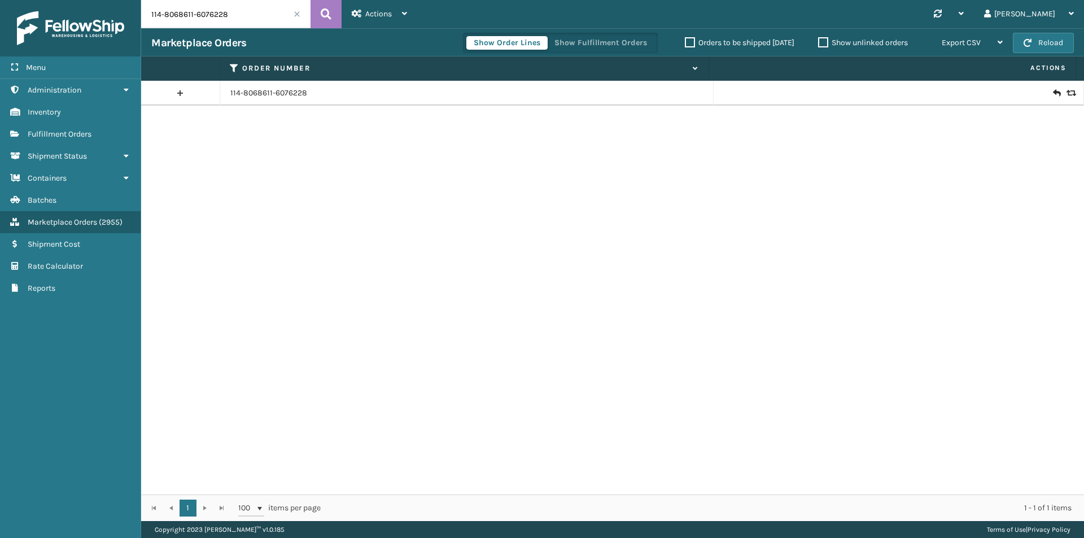
click at [1066, 93] on icon at bounding box center [1069, 93] width 7 height 8
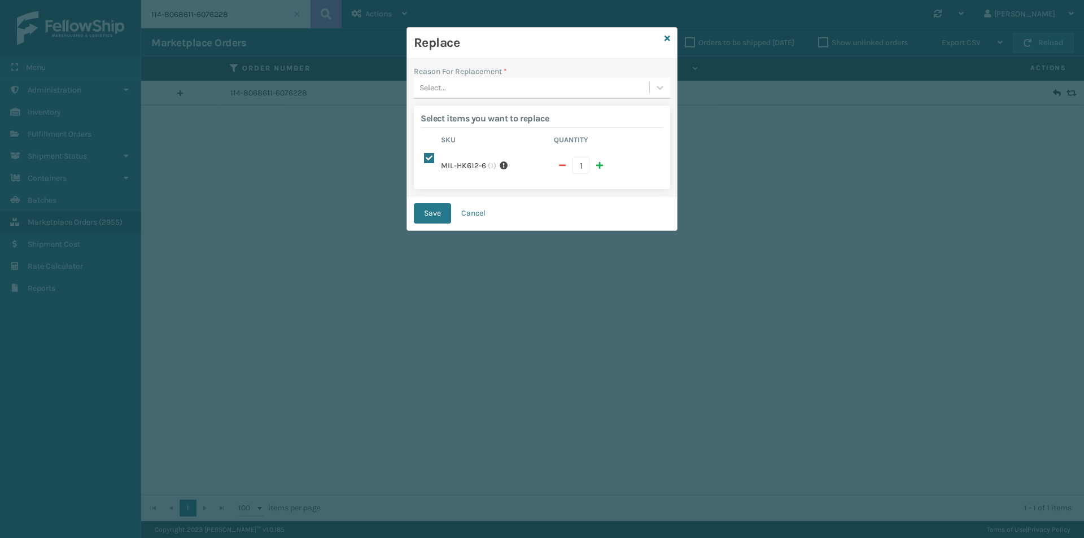
click at [465, 98] on div "Select..." at bounding box center [542, 87] width 256 height 21
click at [472, 133] on div "Lost in transit" at bounding box center [542, 136] width 256 height 21
click at [437, 207] on button "Save" at bounding box center [432, 213] width 37 height 20
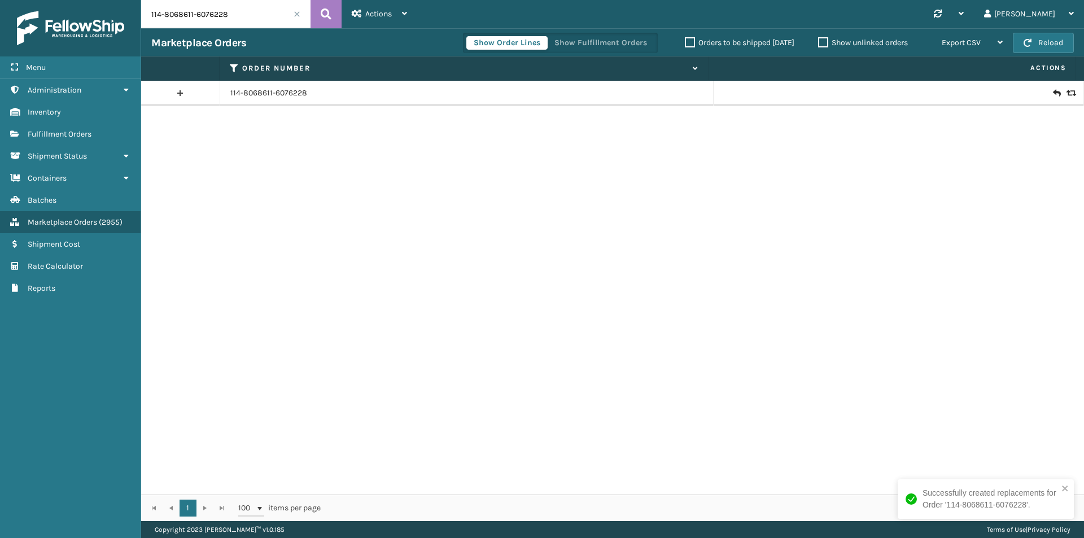
click at [239, 10] on input "114-8068611-6076228" at bounding box center [225, 14] width 169 height 28
paste input "1-0927642-4444220"
type input "111-0927642-4444220"
click at [325, 17] on icon at bounding box center [326, 14] width 11 height 17
click at [248, 24] on input "111-0927642-4444220" at bounding box center [225, 14] width 169 height 28
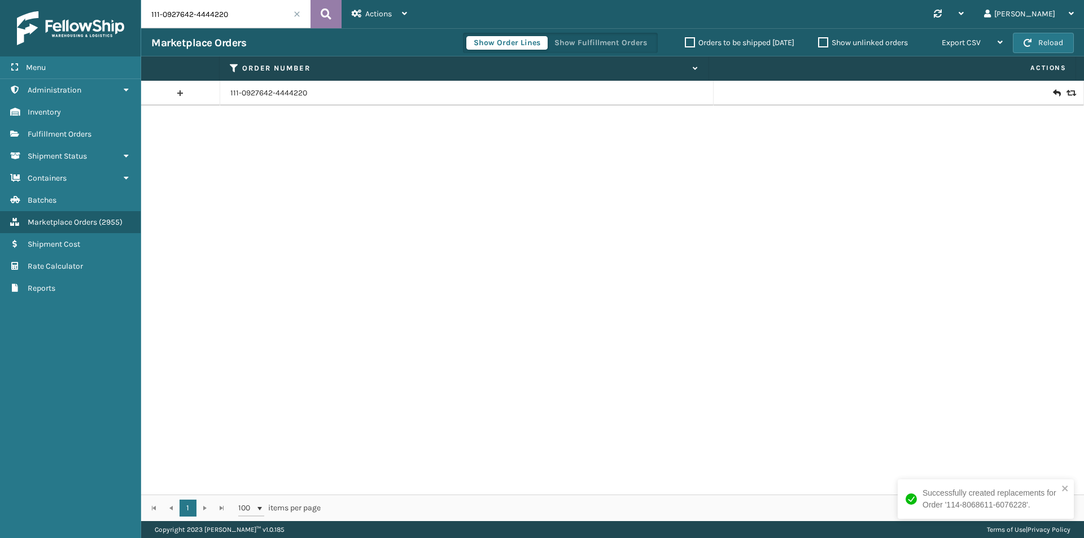
click at [317, 15] on button at bounding box center [325, 14] width 31 height 28
click at [279, 95] on link "111-0927642-4444220" at bounding box center [268, 92] width 77 height 11
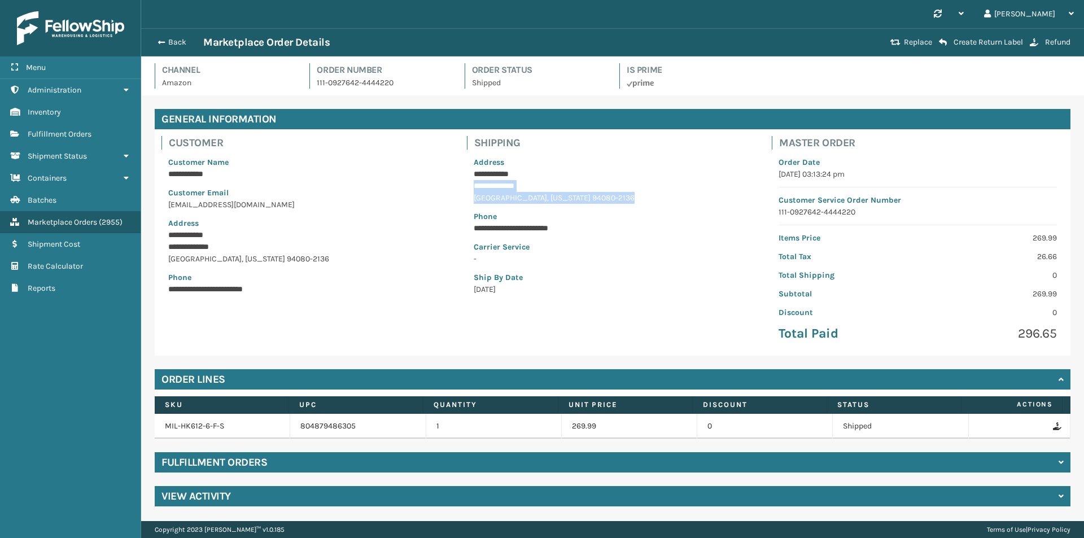
drag, startPoint x: 468, startPoint y: 186, endPoint x: 642, endPoint y: 195, distance: 174.1
click at [642, 195] on div "**********" at bounding box center [613, 226] width 292 height 152
copy div "**********"
click at [187, 47] on div "Back Marketplace Order Details" at bounding box center [518, 43] width 735 height 14
click at [180, 41] on button "Back" at bounding box center [177, 42] width 52 height 10
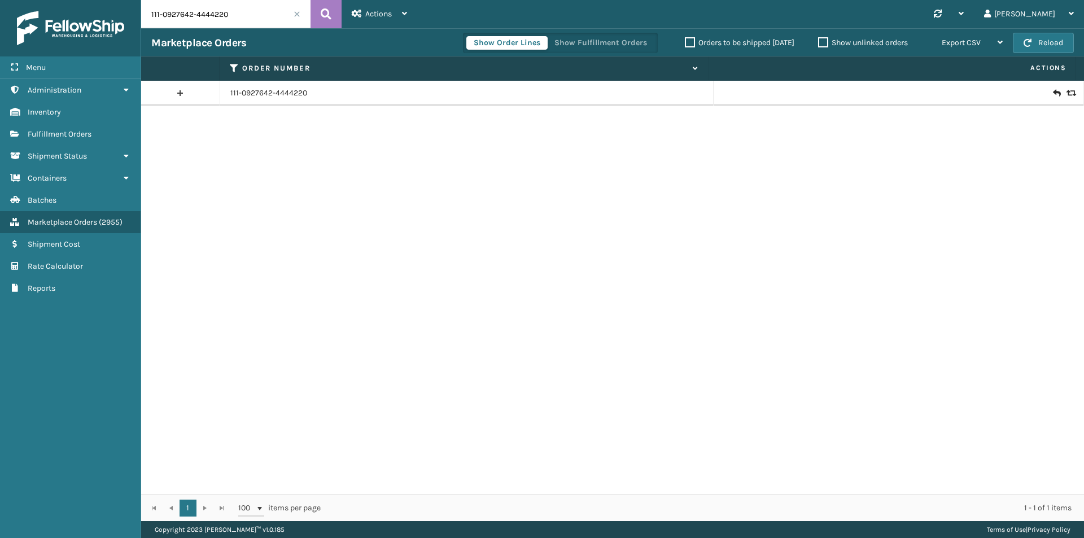
click at [1066, 93] on icon at bounding box center [1069, 93] width 7 height 8
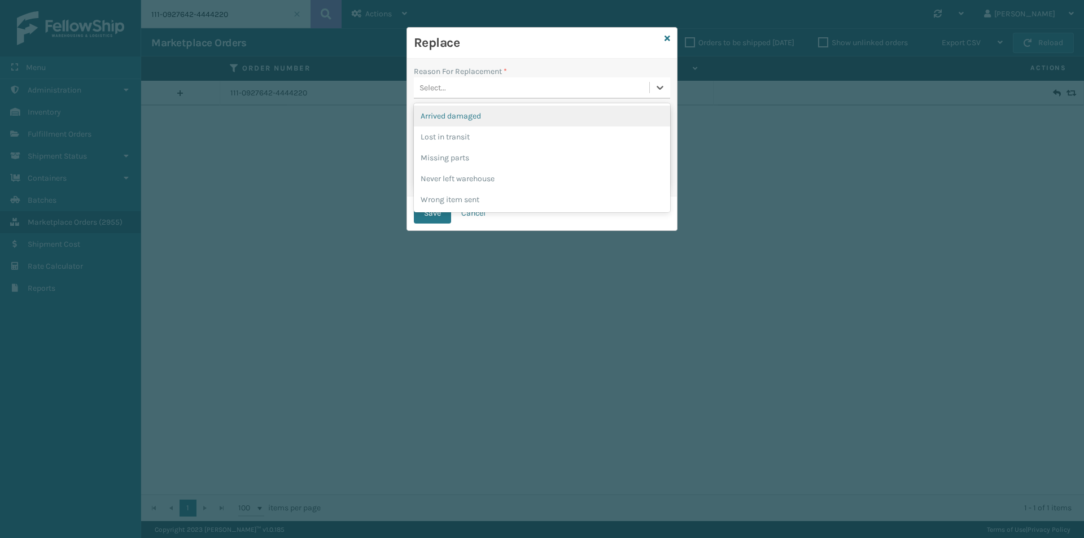
click at [521, 94] on div "Select..." at bounding box center [531, 87] width 235 height 19
click at [460, 139] on div "Lost in transit" at bounding box center [542, 136] width 256 height 21
click at [436, 213] on button "Save" at bounding box center [432, 213] width 37 height 20
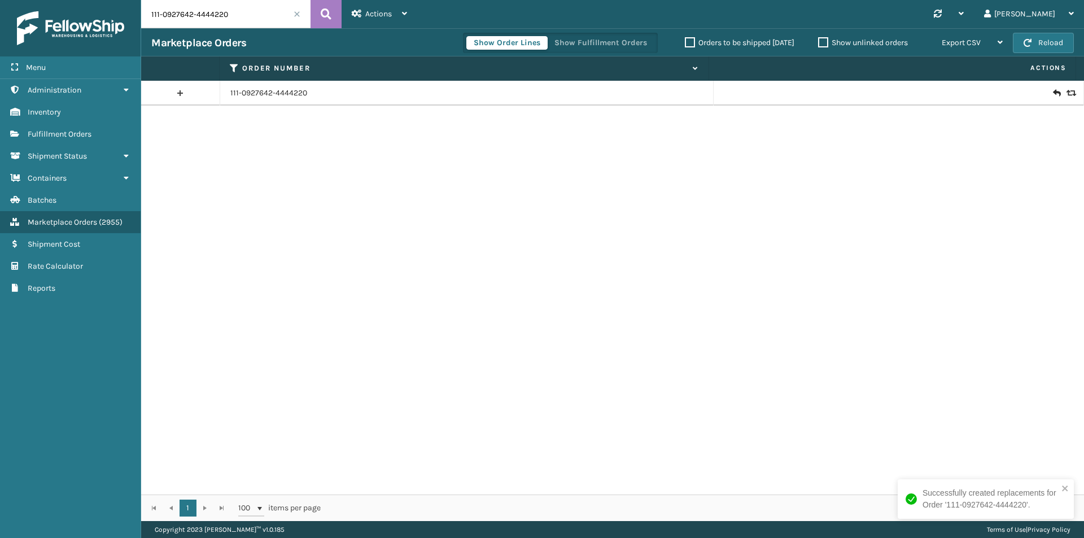
click at [249, 17] on input "111-0927642-4444220" at bounding box center [225, 14] width 169 height 28
paste input "2-8312661-1269056"
type input "112-8312661-1269056"
click at [323, 14] on icon at bounding box center [326, 14] width 11 height 17
click at [1053, 91] on icon at bounding box center [1056, 92] width 7 height 11
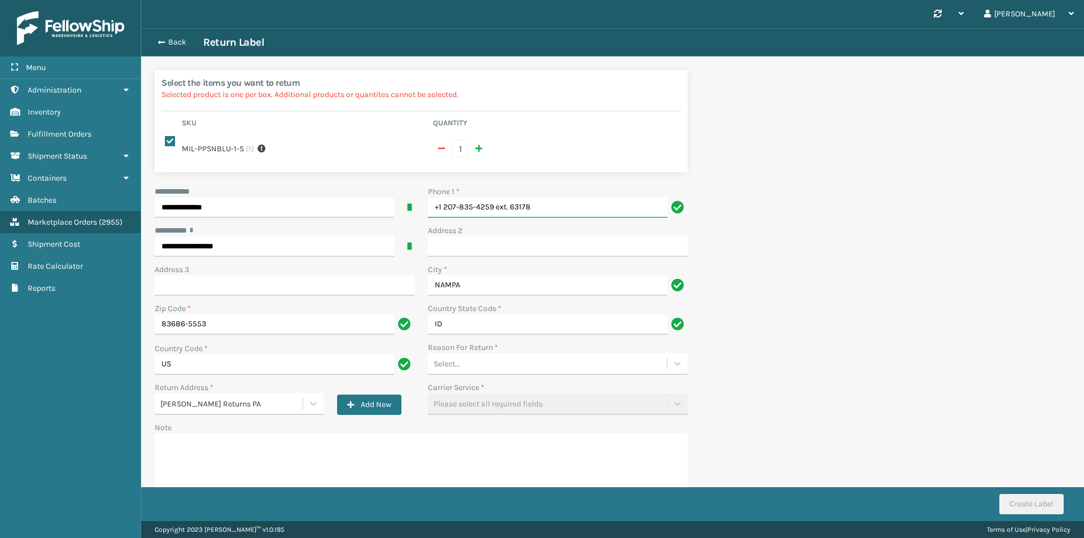
drag, startPoint x: 558, startPoint y: 213, endPoint x: 330, endPoint y: 220, distance: 227.6
click at [330, 220] on div "**********" at bounding box center [421, 349] width 546 height 327
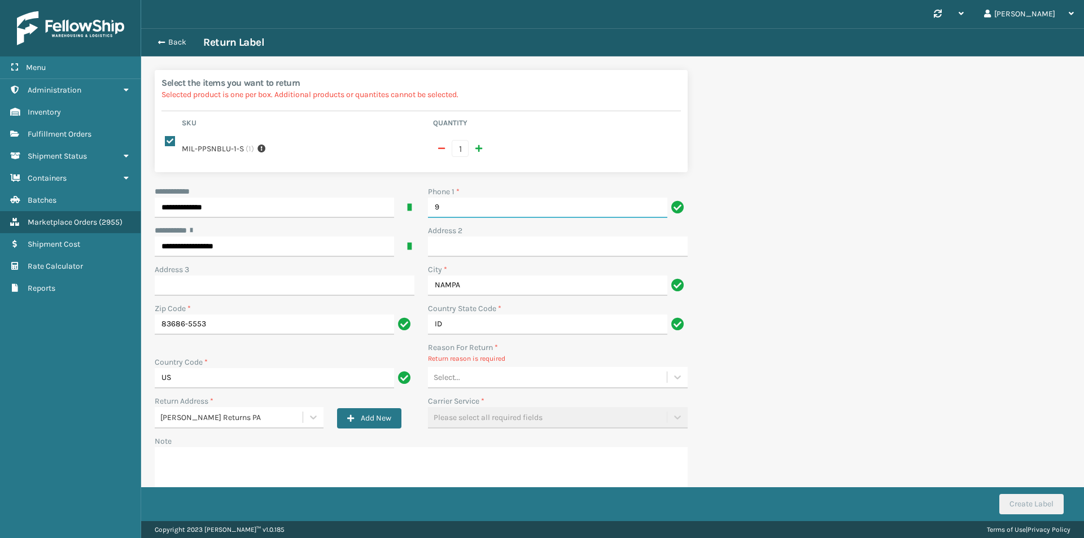
type input "9999999999"
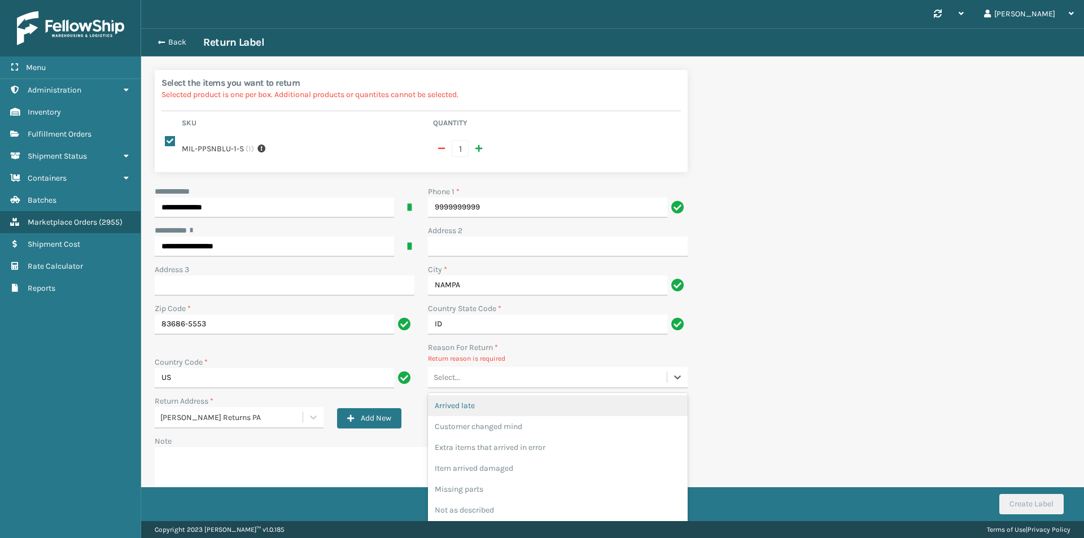
click at [490, 375] on div "Select..." at bounding box center [547, 377] width 239 height 19
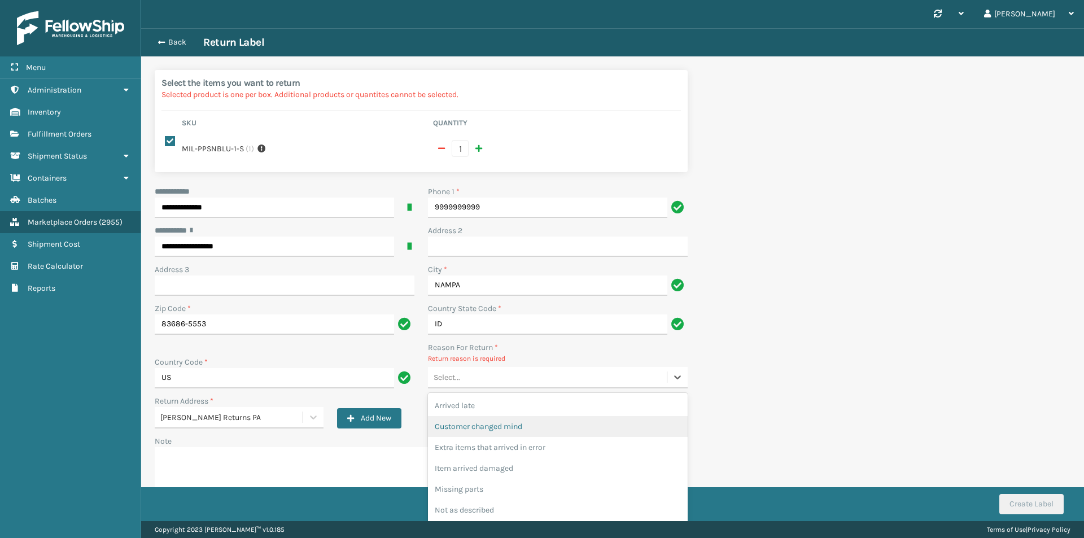
click at [529, 428] on div "Customer changed mind" at bounding box center [558, 426] width 260 height 21
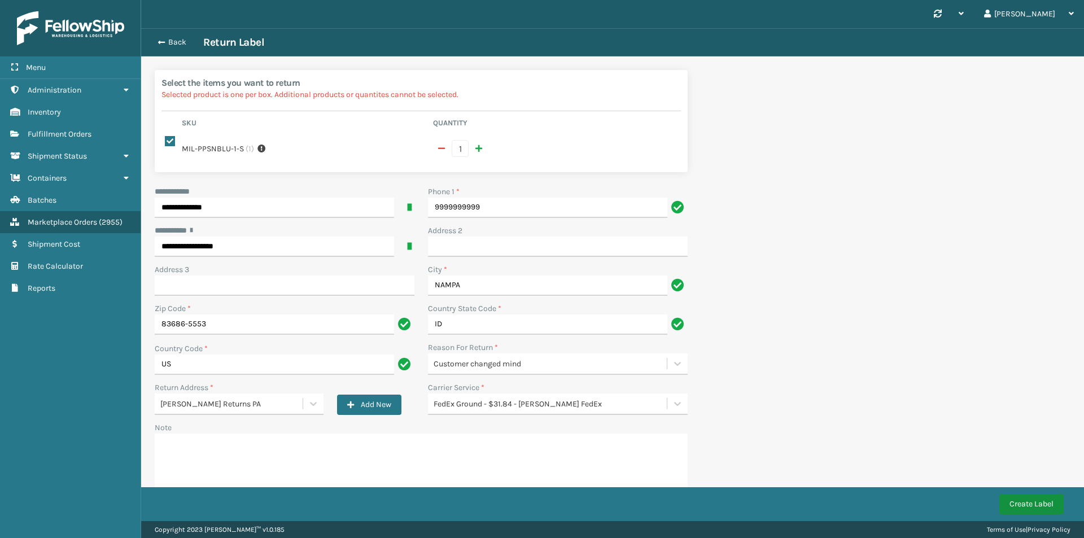
click at [1034, 504] on button "Create Label" at bounding box center [1031, 504] width 64 height 20
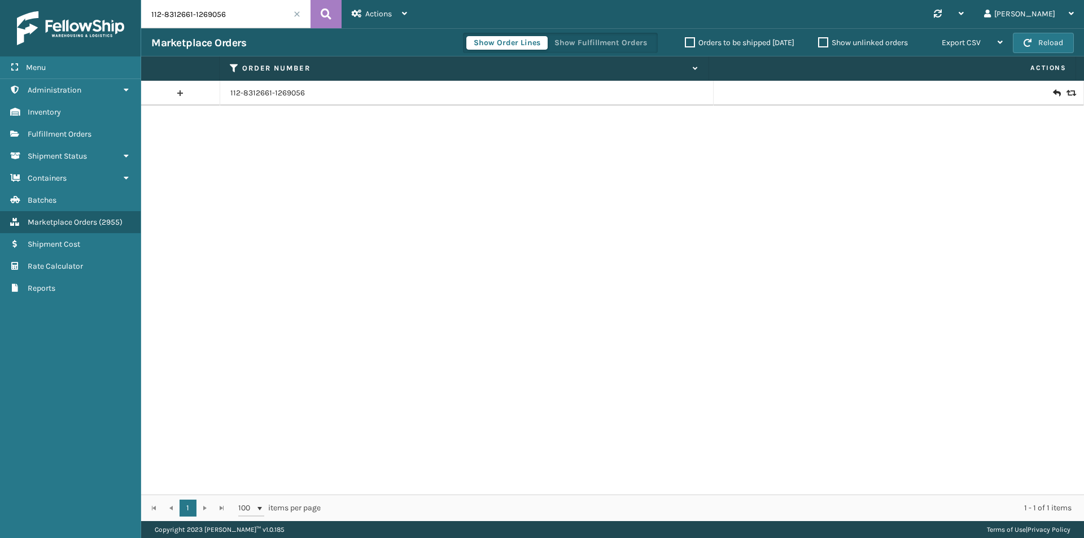
click at [244, 20] on input "112-8312661-1269056" at bounding box center [225, 14] width 169 height 28
paste input "3-8993852-7650618"
type input "113-8993852-7650618"
click at [323, 14] on icon at bounding box center [326, 14] width 11 height 17
drag, startPoint x: 288, startPoint y: 100, endPoint x: 288, endPoint y: 92, distance: 8.5
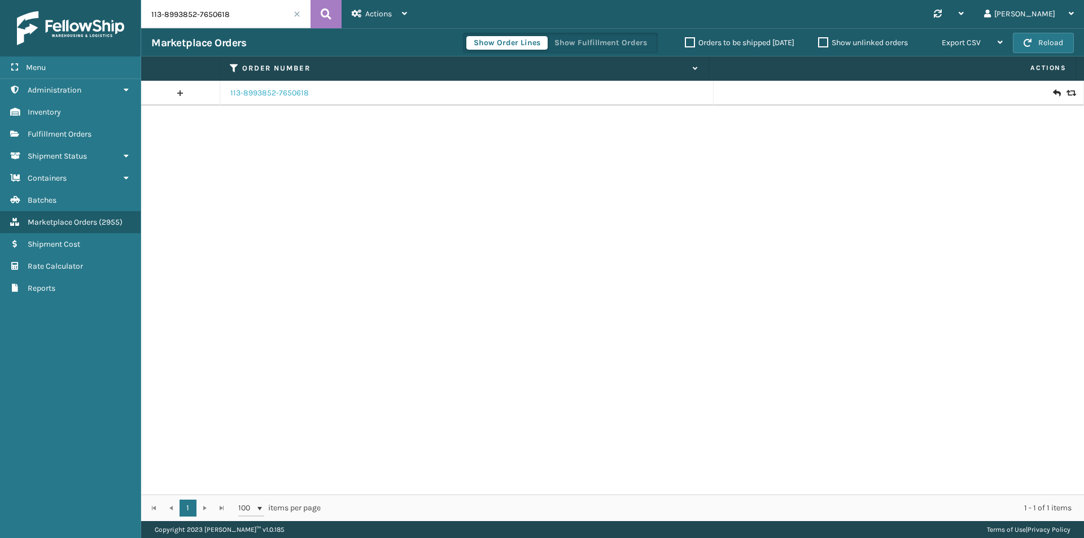
click at [288, 99] on td "113-8993852-7650618" at bounding box center [466, 93] width 493 height 25
click at [288, 92] on link "113-8993852-7650618" at bounding box center [269, 92] width 78 height 11
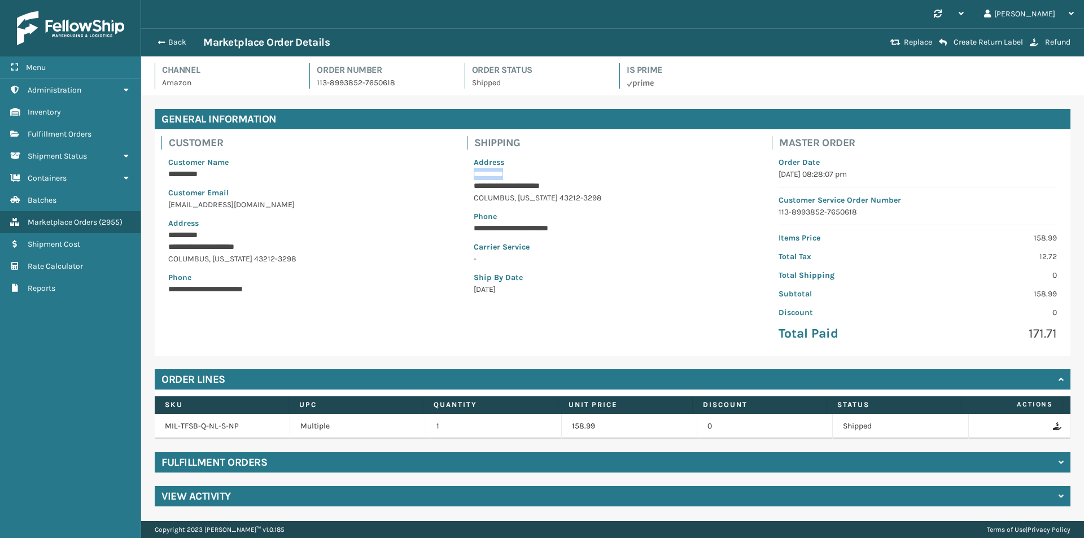
drag, startPoint x: 468, startPoint y: 175, endPoint x: 474, endPoint y: 177, distance: 6.1
click at [474, 177] on p "**********" at bounding box center [613, 174] width 278 height 12
drag, startPoint x: 468, startPoint y: 187, endPoint x: 535, endPoint y: 188, distance: 67.2
click at [535, 188] on div "**********" at bounding box center [613, 226] width 292 height 152
copy p "**********"
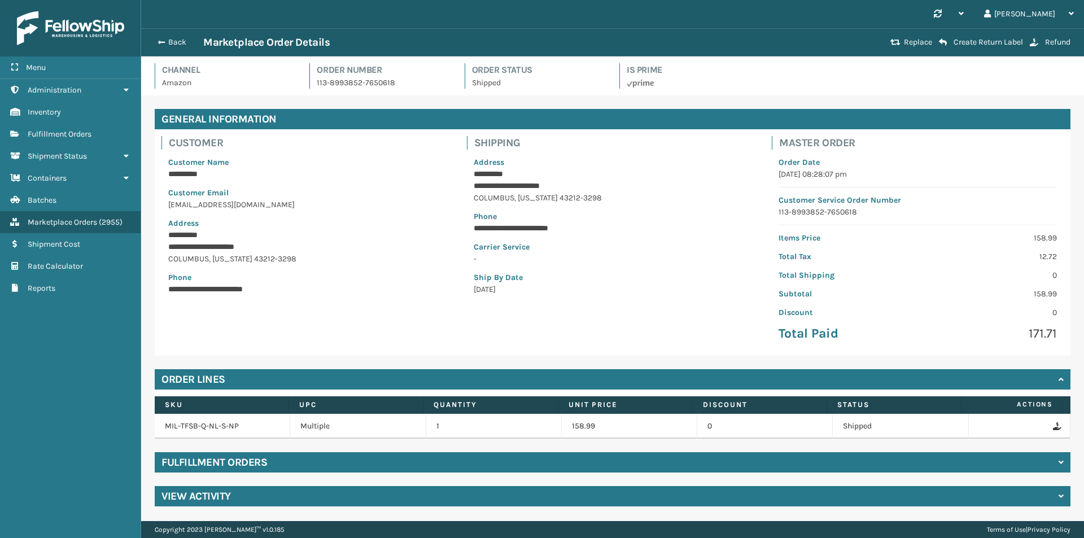
click at [560, 187] on p "**********" at bounding box center [613, 186] width 278 height 12
drag, startPoint x: 564, startPoint y: 187, endPoint x: 538, endPoint y: 188, distance: 26.6
click at [538, 188] on p "**********" at bounding box center [613, 186] width 278 height 12
copy p "*******"
click at [174, 40] on button "Back" at bounding box center [177, 42] width 52 height 10
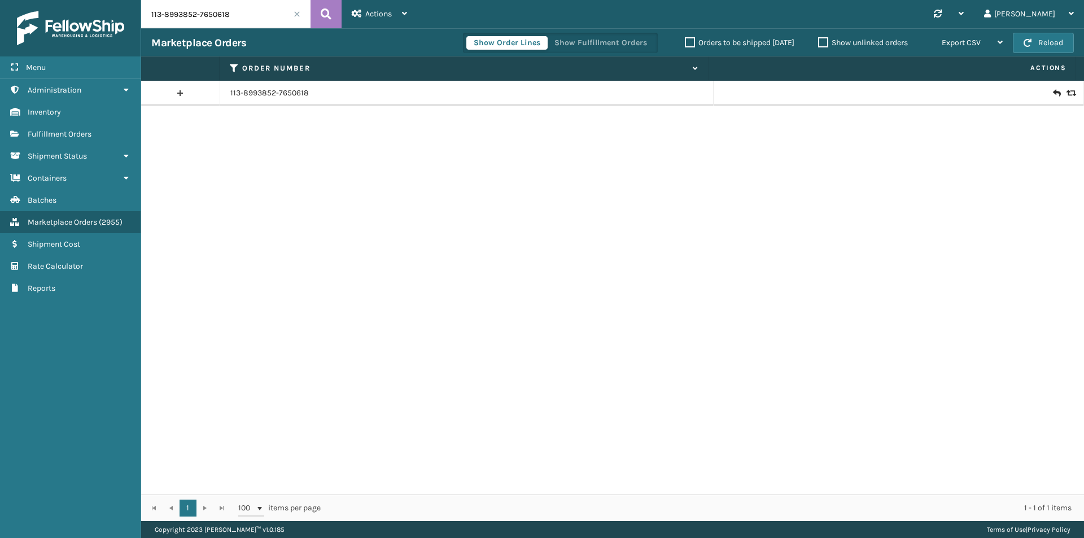
click at [256, 19] on input "113-8993852-7650618" at bounding box center [225, 14] width 169 height 28
paste input "4-9584391-7138645"
type input "114-9584391-7138645"
click at [322, 15] on icon at bounding box center [326, 14] width 11 height 17
click at [1053, 94] on icon at bounding box center [1056, 92] width 7 height 11
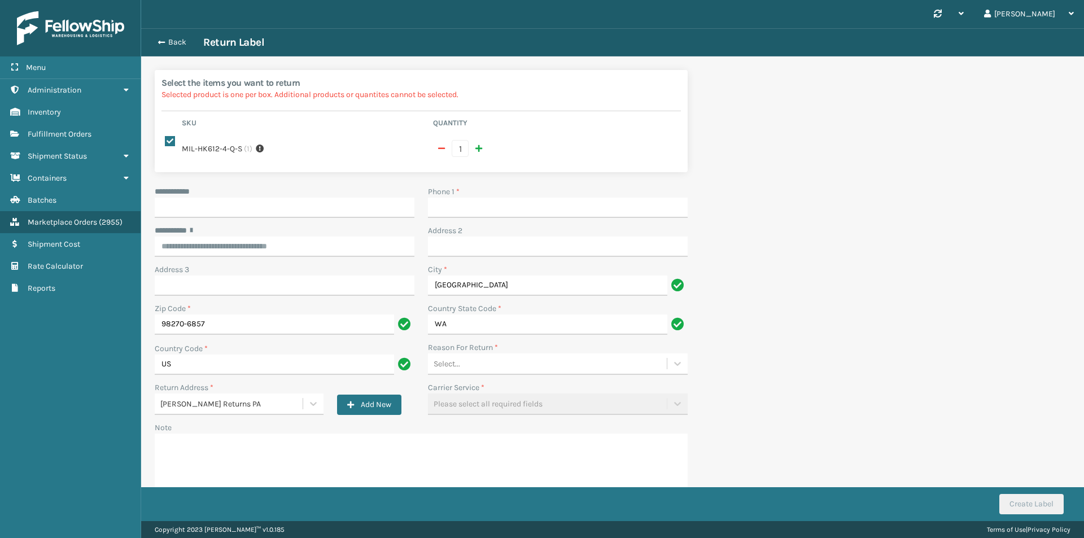
click at [168, 34] on div "Back Return Label" at bounding box center [612, 42] width 943 height 28
click at [172, 43] on button "Back" at bounding box center [177, 42] width 52 height 10
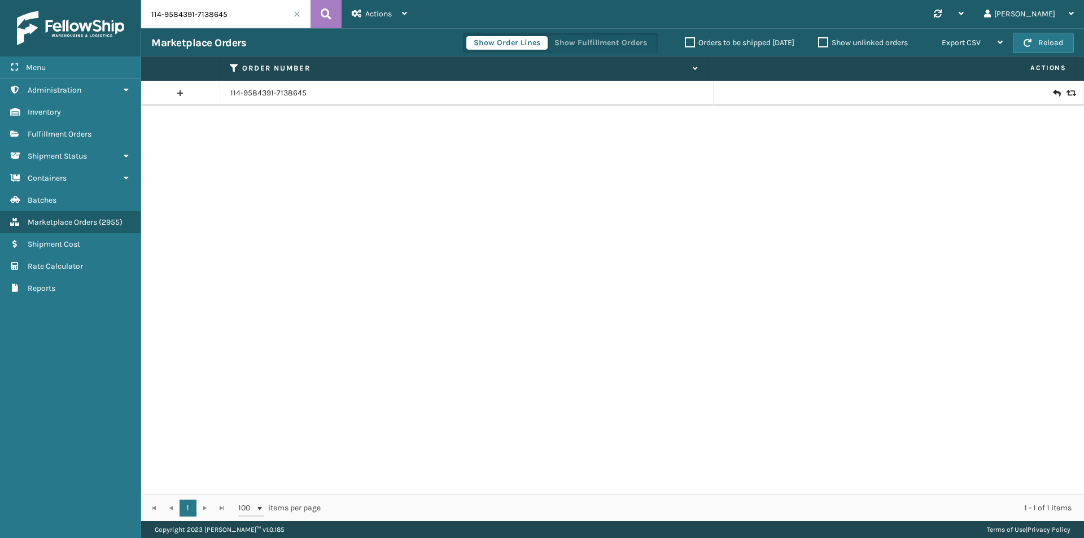
click at [235, 20] on input "114-9584391-7138645" at bounding box center [225, 14] width 169 height 28
paste input "1-3108171-2701813"
type input "111-3108171-2701813"
click at [321, 11] on icon at bounding box center [326, 14] width 11 height 17
click at [267, 97] on link "111-3108171-2701813" at bounding box center [264, 92] width 69 height 11
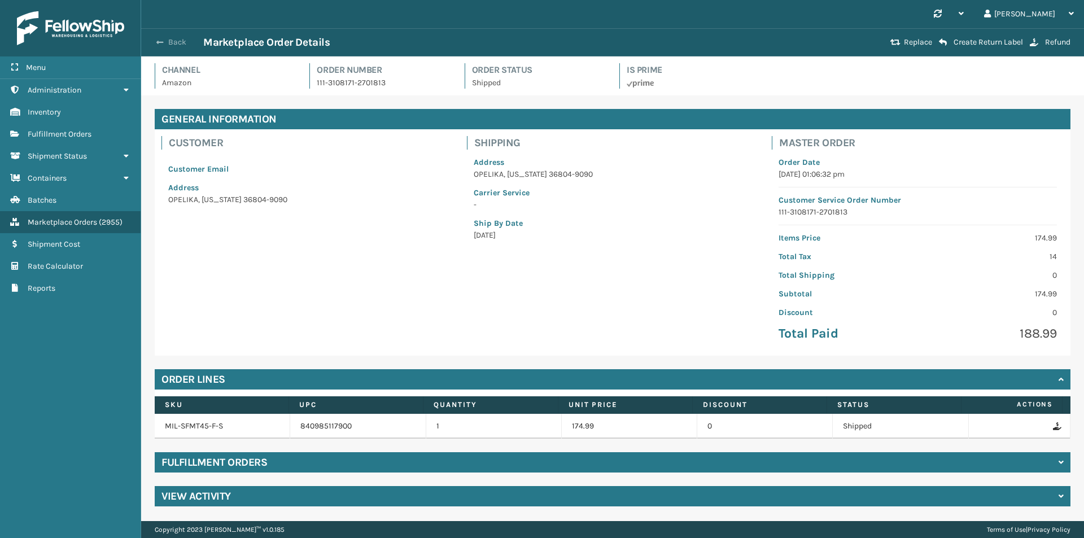
click at [180, 43] on button "Back" at bounding box center [177, 42] width 52 height 10
